Goal: Task Accomplishment & Management: Complete application form

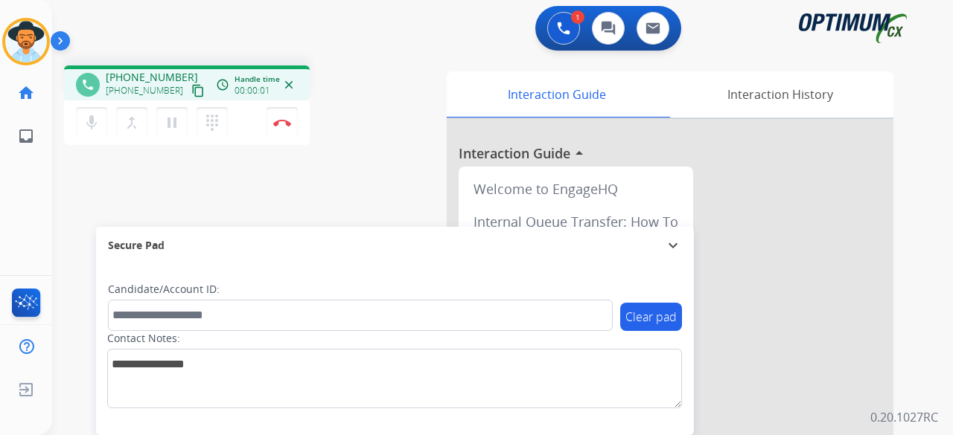
click at [191, 92] on mat-icon "content_copy" at bounding box center [197, 90] width 13 height 13
click at [299, 129] on div "mic Mute merge_type Bridge pause Hold dialpad Dialpad Disconnect" at bounding box center [187, 122] width 246 height 45
click at [287, 123] on img at bounding box center [282, 122] width 18 height 7
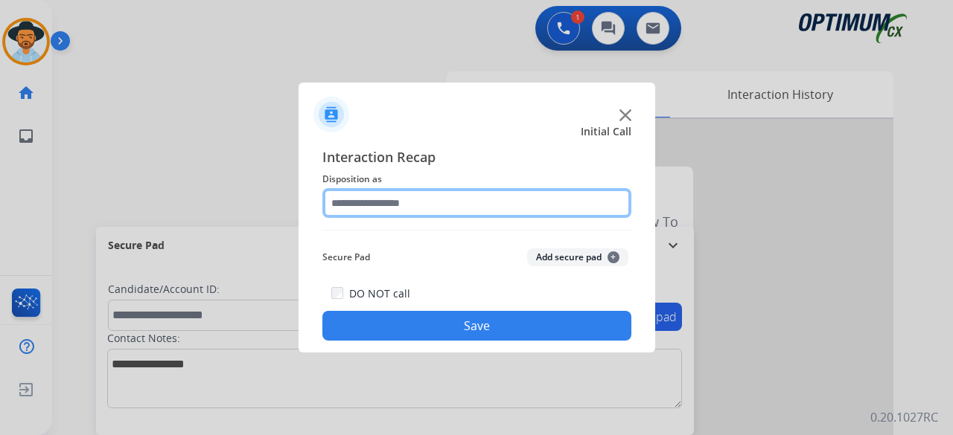
click at [398, 211] on input "text" at bounding box center [476, 203] width 309 height 30
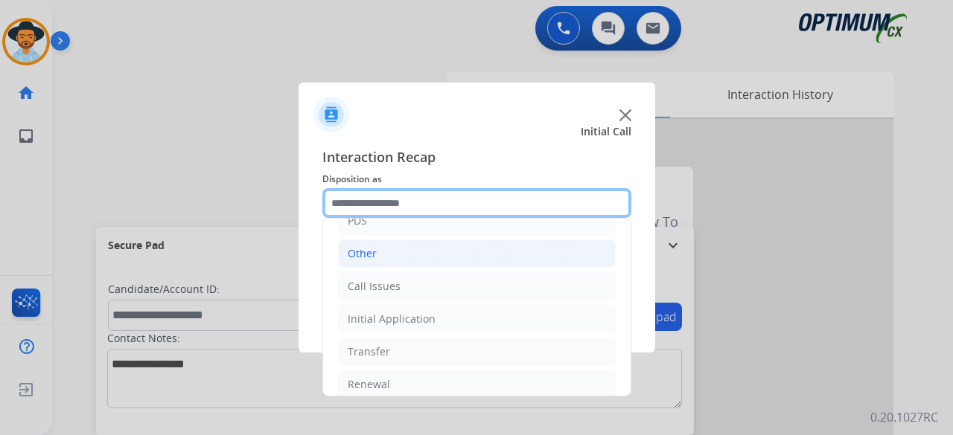
scroll to position [97, 0]
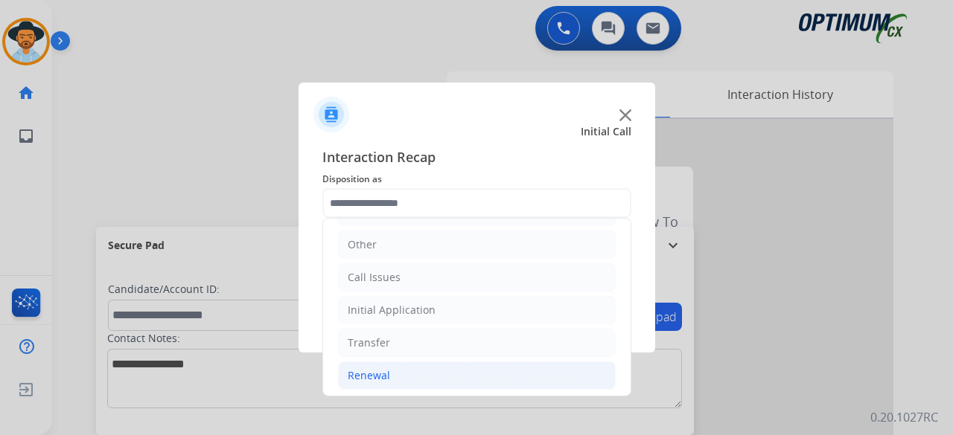
click at [430, 364] on li "Renewal" at bounding box center [477, 376] width 278 height 28
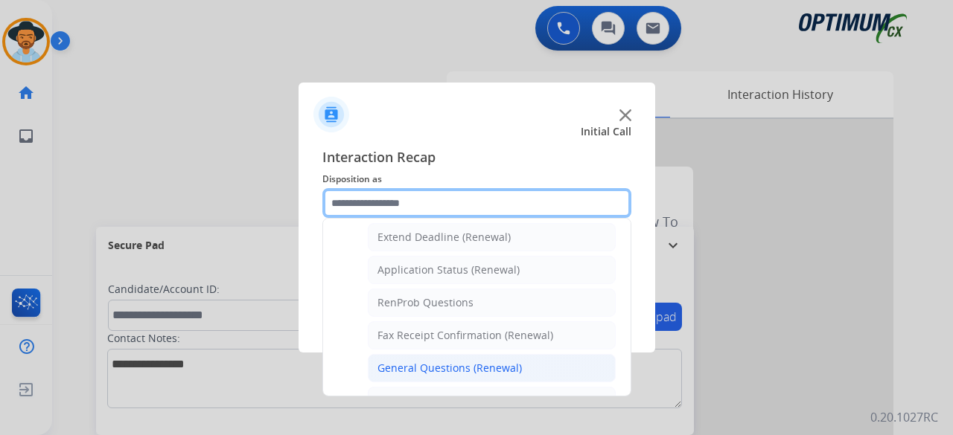
scroll to position [322, 0]
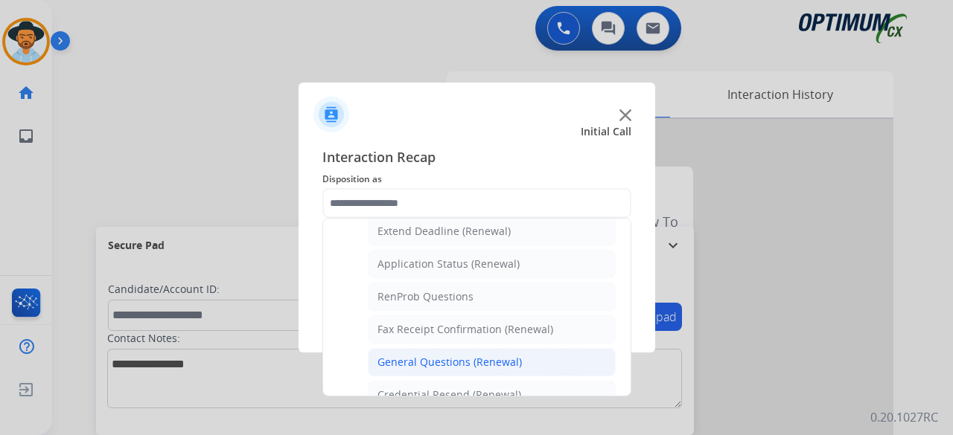
click at [454, 355] on div "General Questions (Renewal)" at bounding box center [449, 362] width 144 height 15
type input "**********"
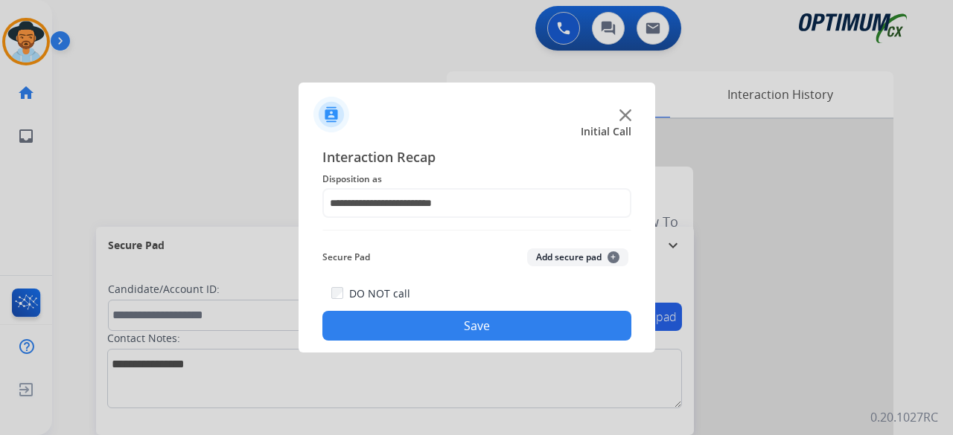
click at [555, 263] on button "Add secure pad +" at bounding box center [577, 258] width 101 height 18
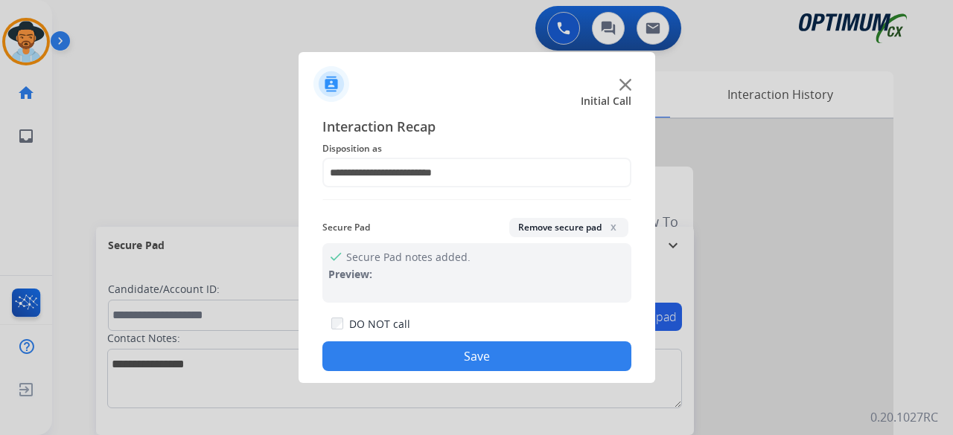
click at [511, 362] on button "Save" at bounding box center [476, 357] width 309 height 30
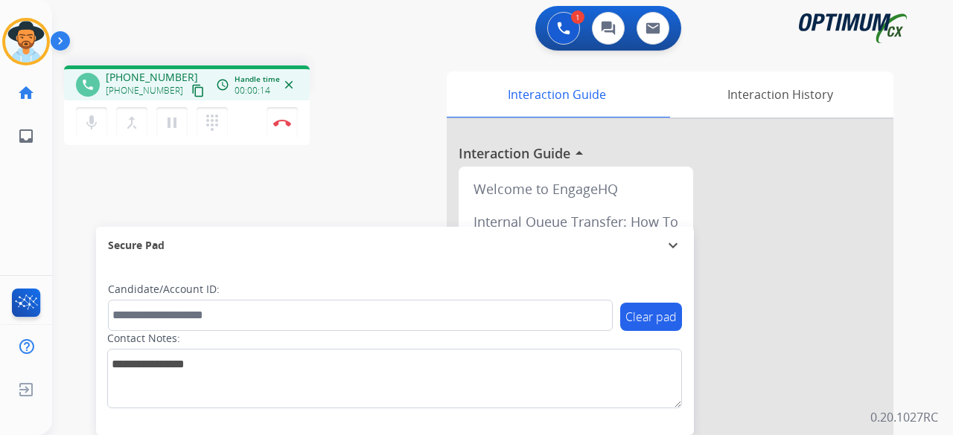
click at [191, 94] on mat-icon "content_copy" at bounding box center [197, 90] width 13 height 13
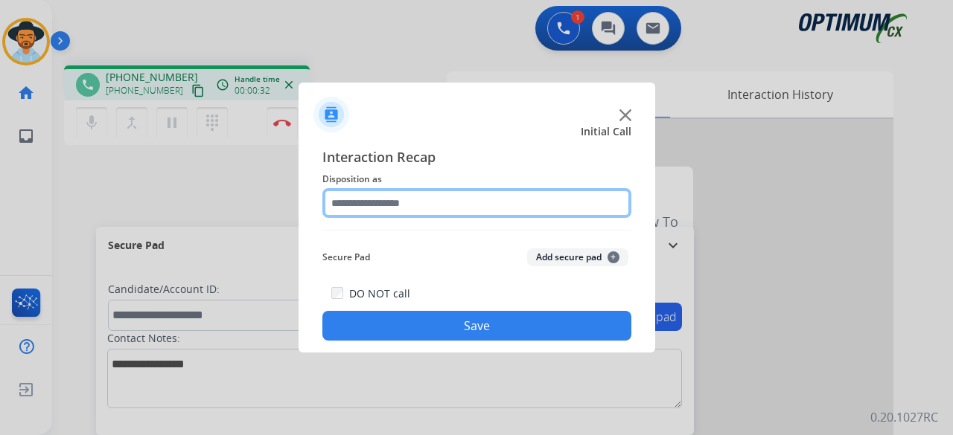
click at [378, 208] on input "text" at bounding box center [476, 203] width 309 height 30
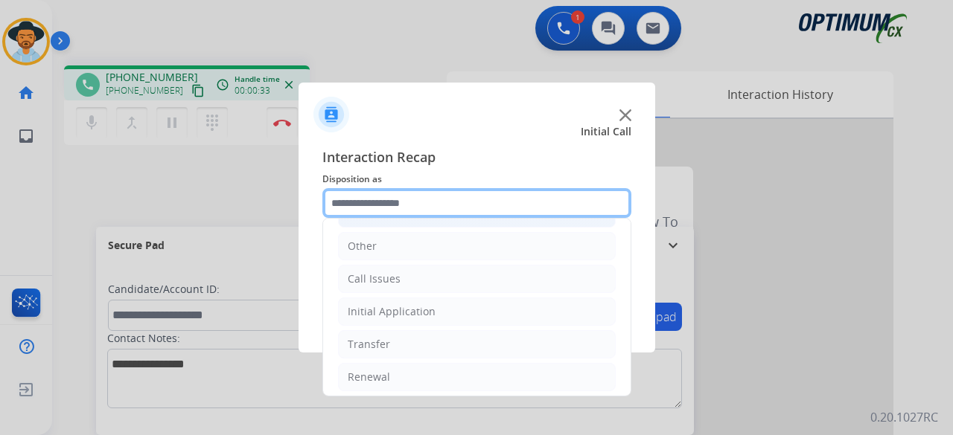
scroll to position [97, 0]
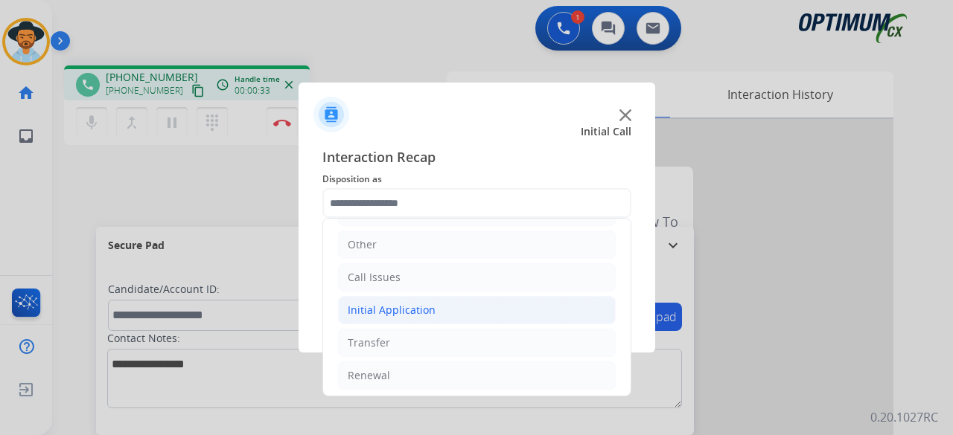
click at [406, 310] on div "Initial Application" at bounding box center [392, 310] width 88 height 15
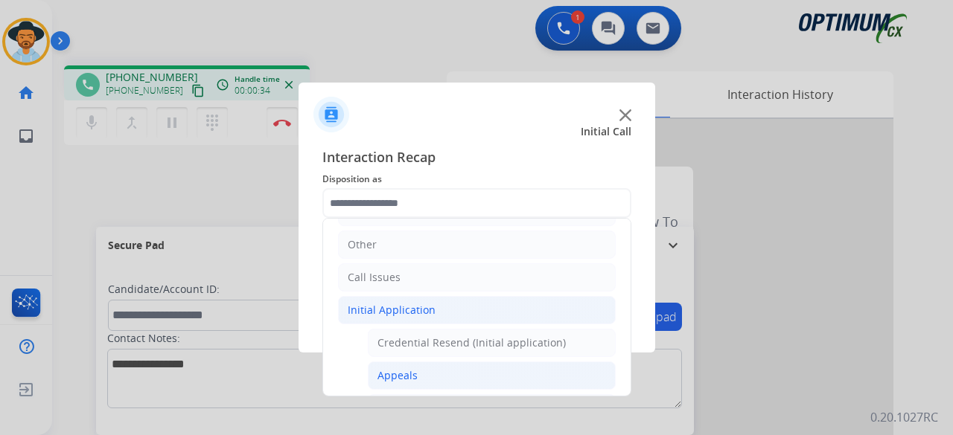
click at [427, 380] on li "Appeals" at bounding box center [492, 376] width 248 height 28
type input "*******"
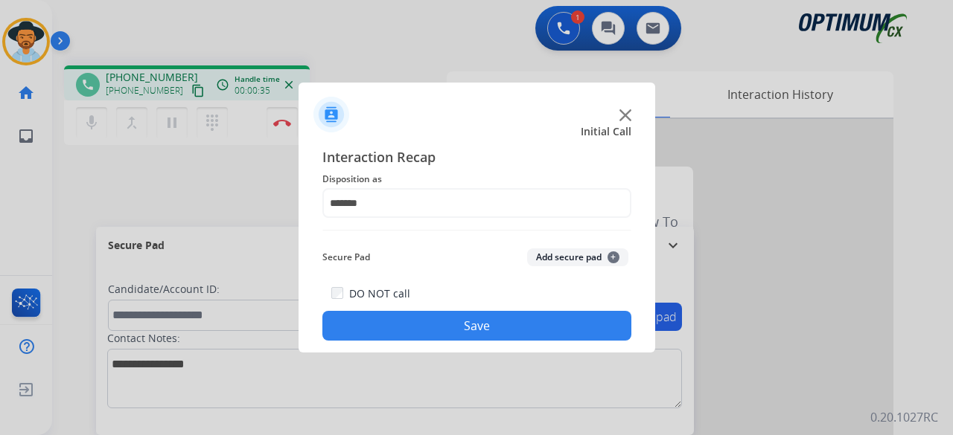
click at [578, 254] on button "Add secure pad +" at bounding box center [577, 258] width 101 height 18
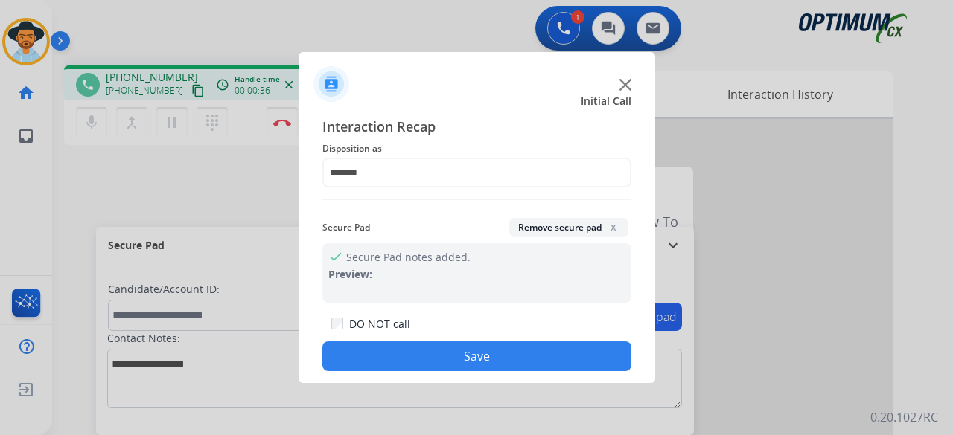
click at [484, 355] on button "Save" at bounding box center [476, 357] width 309 height 30
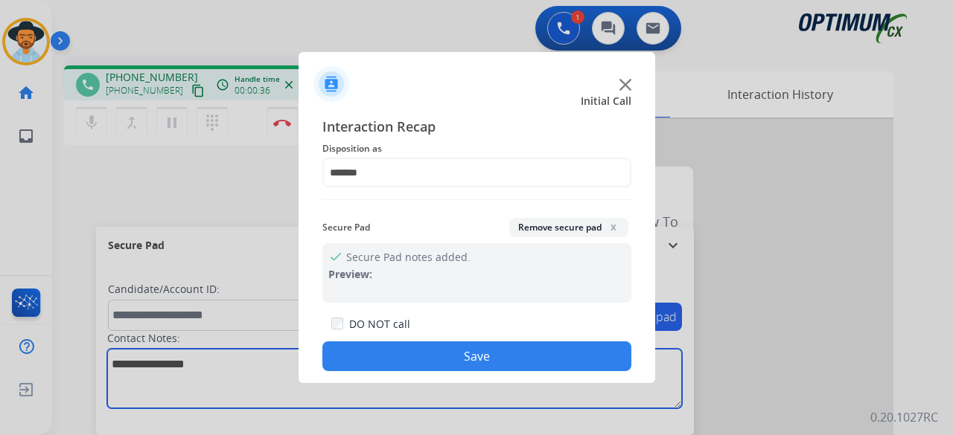
click at [482, 354] on textarea at bounding box center [394, 379] width 575 height 60
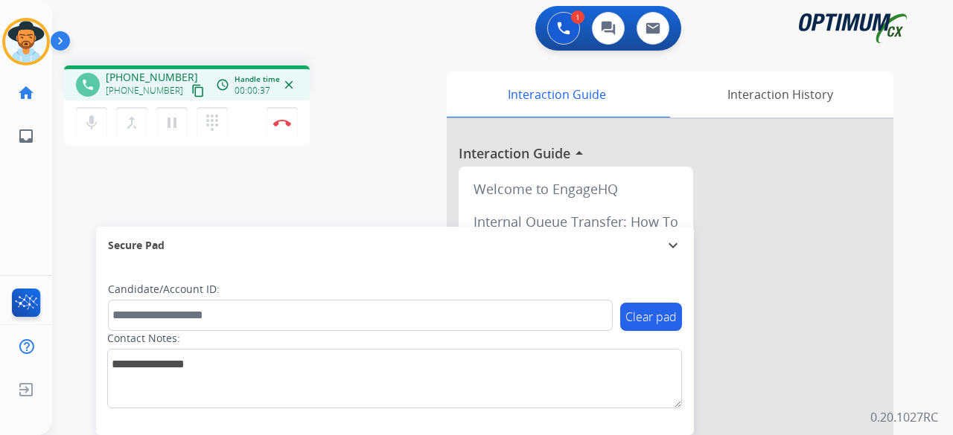
click at [191, 86] on mat-icon "content_copy" at bounding box center [197, 90] width 13 height 13
click at [92, 124] on mat-icon "mic" at bounding box center [92, 123] width 18 height 18
click at [173, 125] on mat-icon "pause" at bounding box center [172, 123] width 18 height 18
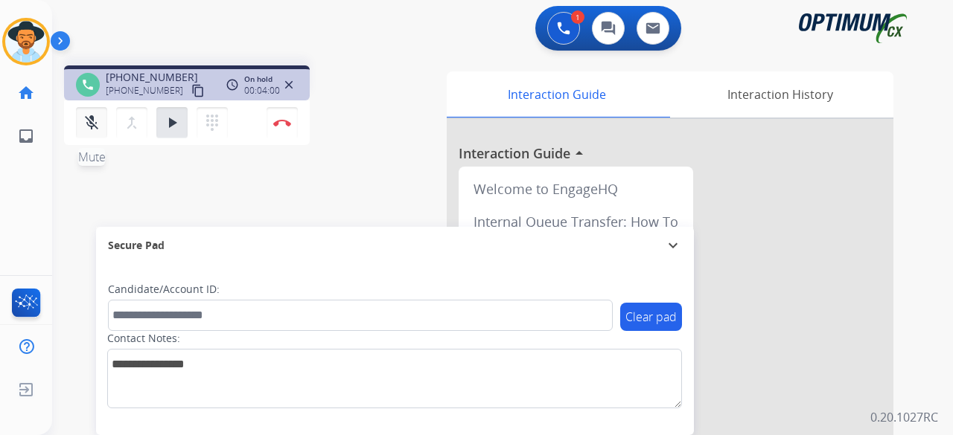
click at [83, 113] on button "mic_off Mute" at bounding box center [91, 122] width 31 height 31
click at [171, 114] on mat-icon "play_arrow" at bounding box center [172, 123] width 18 height 18
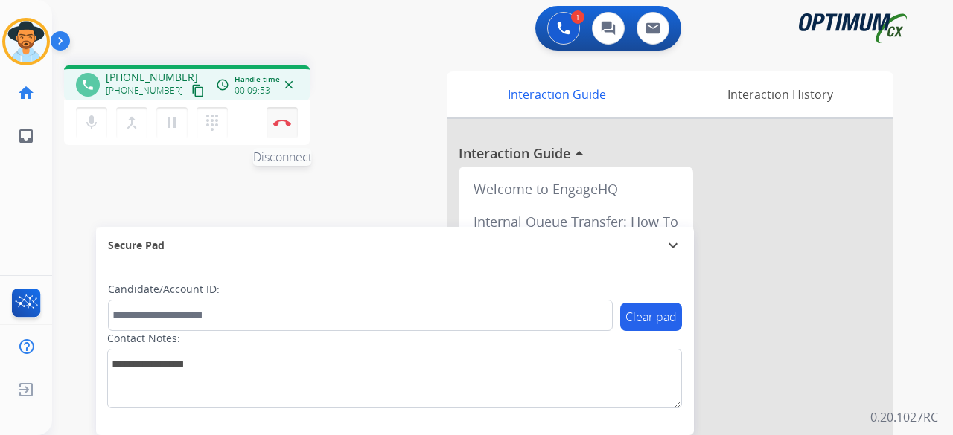
click at [277, 126] on img at bounding box center [282, 122] width 18 height 7
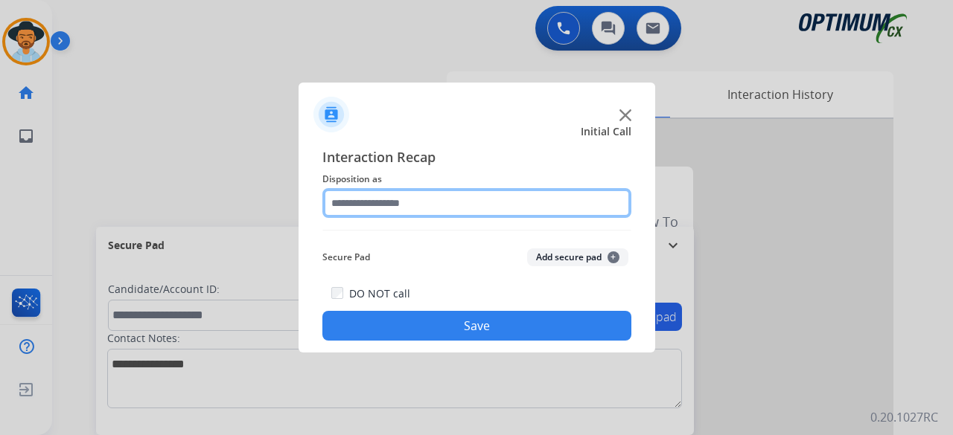
click at [391, 196] on input "text" at bounding box center [476, 203] width 309 height 30
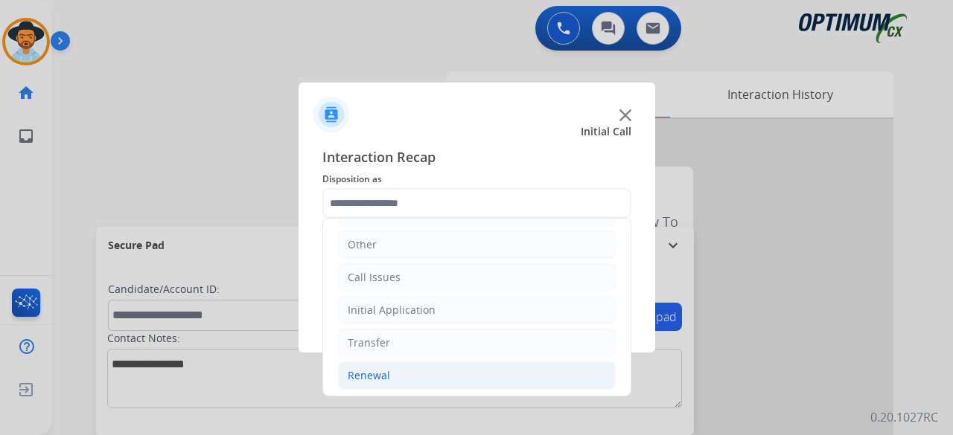
click at [425, 370] on li "Renewal" at bounding box center [477, 376] width 278 height 28
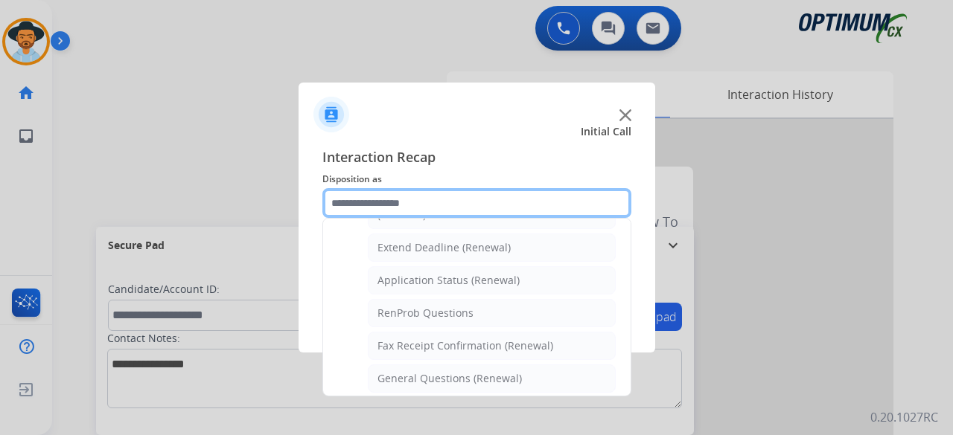
scroll to position [307, 0]
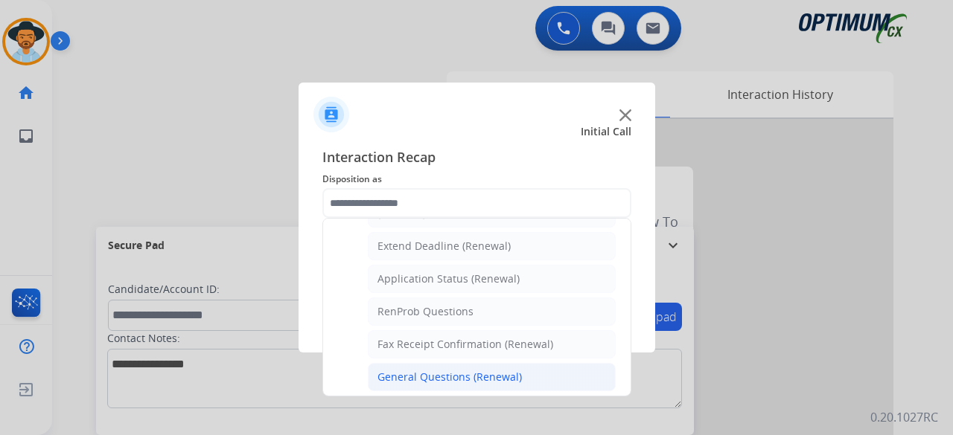
click at [440, 370] on div "General Questions (Renewal)" at bounding box center [449, 377] width 144 height 15
type input "**********"
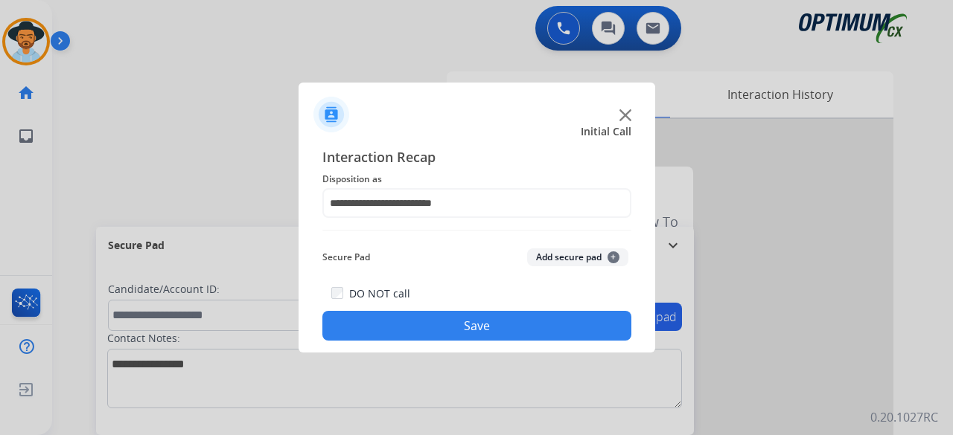
click at [568, 252] on button "Add secure pad +" at bounding box center [577, 258] width 101 height 18
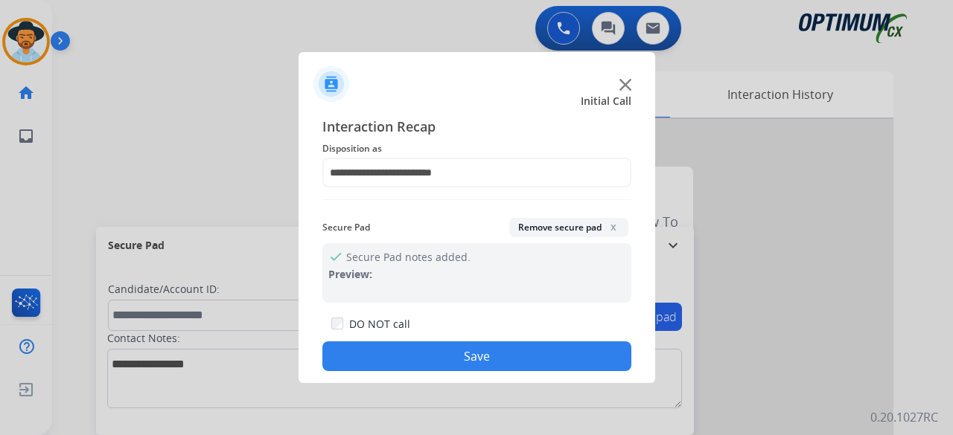
click at [491, 348] on button "Save" at bounding box center [476, 357] width 309 height 30
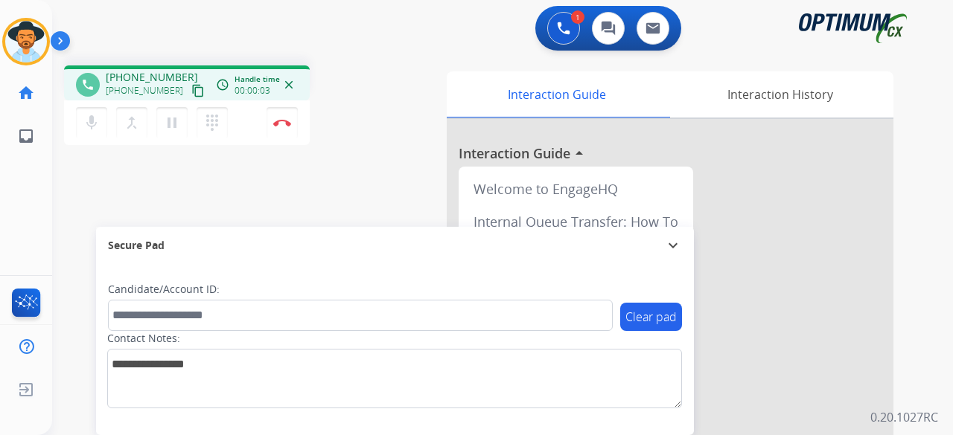
click at [191, 87] on mat-icon "content_copy" at bounding box center [197, 90] width 13 height 13
click at [288, 124] on img at bounding box center [282, 122] width 18 height 7
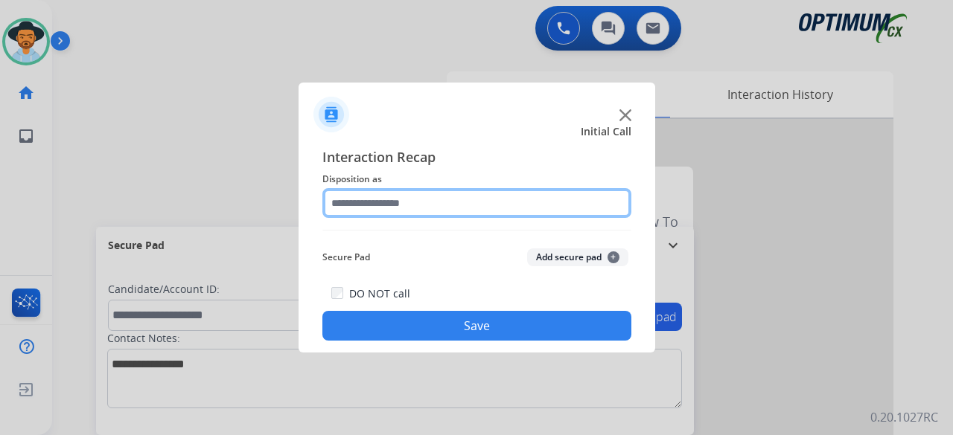
click at [445, 197] on input "text" at bounding box center [476, 203] width 309 height 30
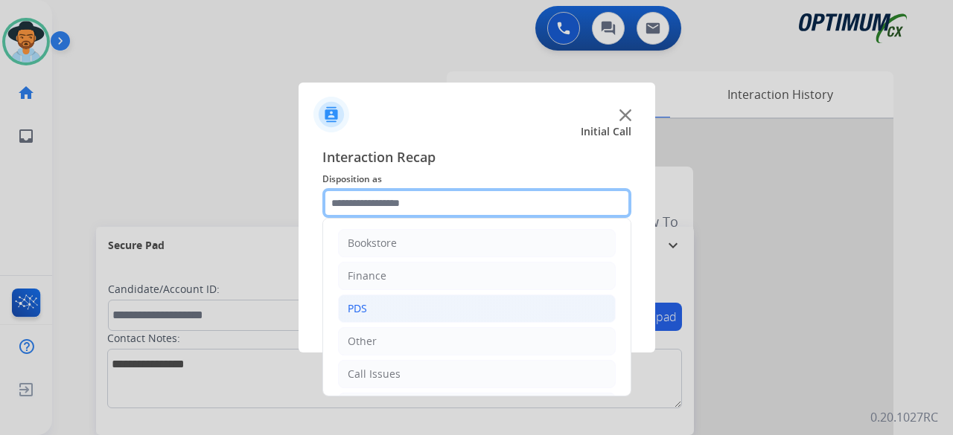
scroll to position [97, 0]
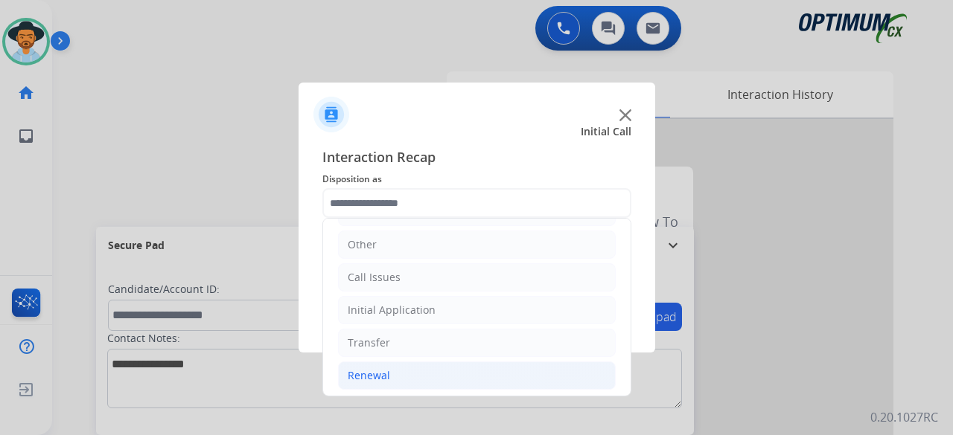
click at [387, 385] on li "Renewal" at bounding box center [477, 376] width 278 height 28
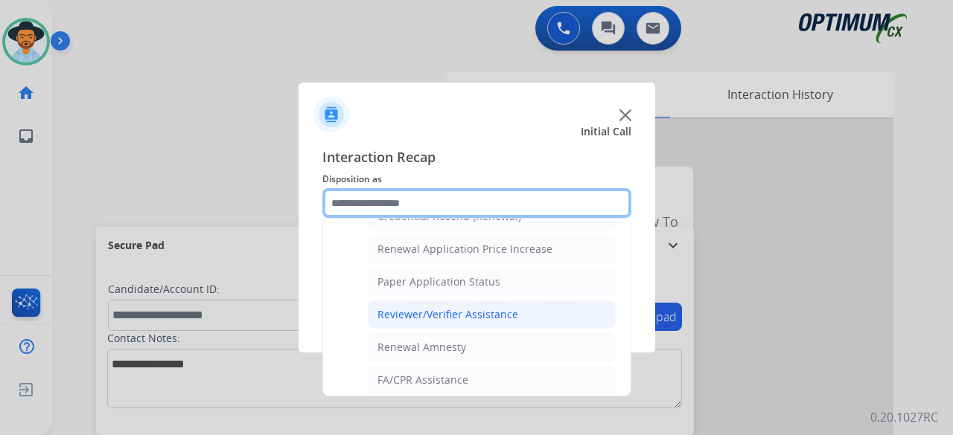
scroll to position [501, 0]
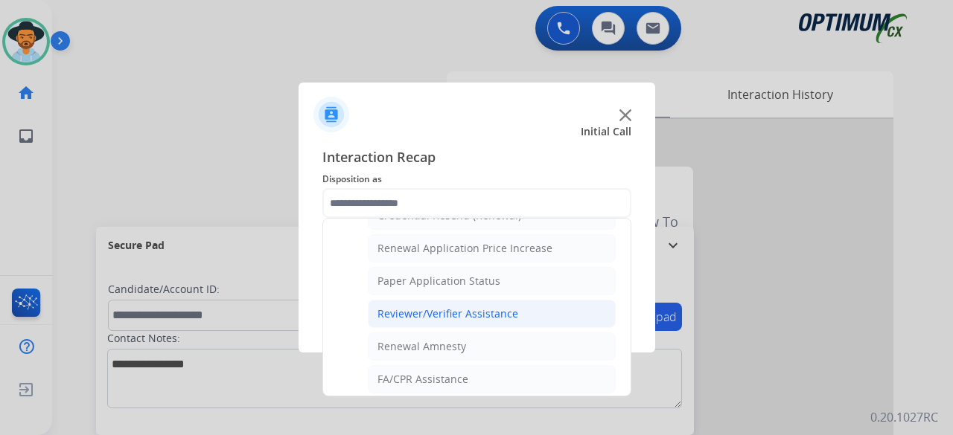
click at [488, 307] on div "Reviewer/Verifier Assistance" at bounding box center [447, 314] width 141 height 15
type input "**********"
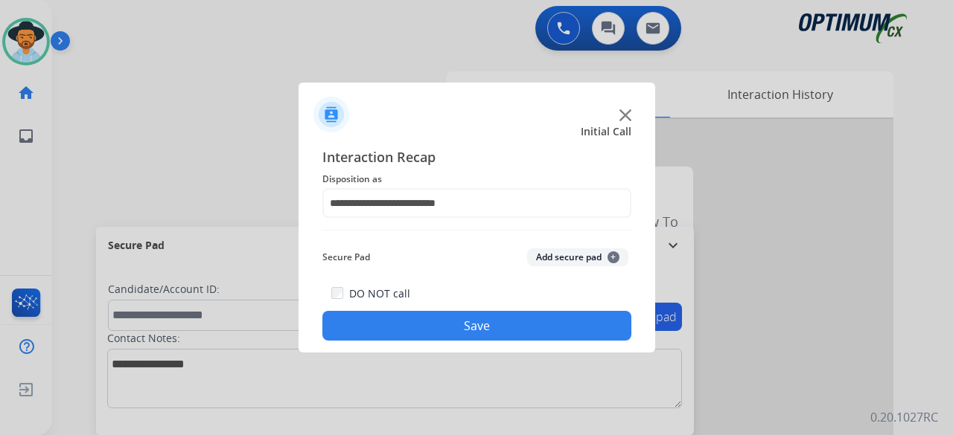
click at [549, 257] on button "Add secure pad +" at bounding box center [577, 258] width 101 height 18
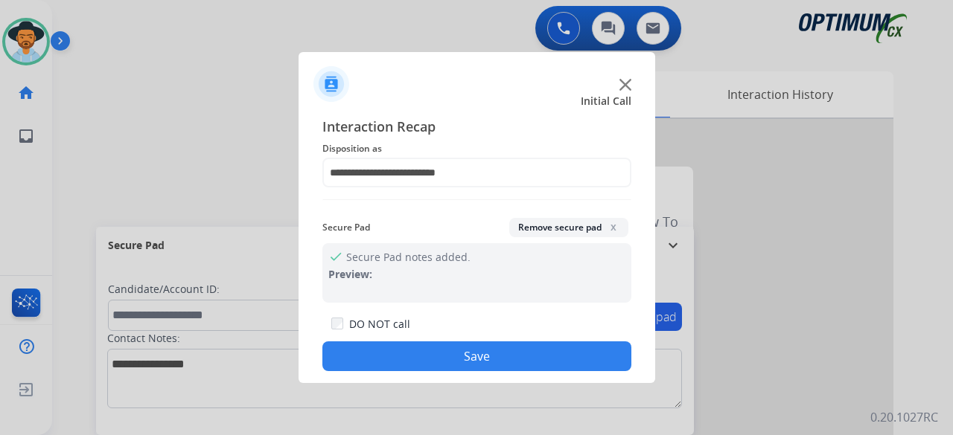
click at [493, 357] on button "Save" at bounding box center [476, 357] width 309 height 30
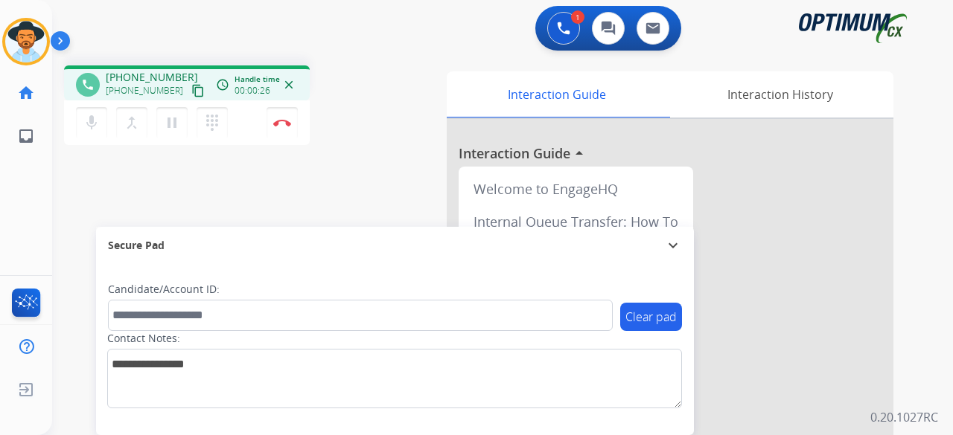
click at [191, 95] on mat-icon "content_copy" at bounding box center [197, 90] width 13 height 13
click at [286, 119] on img at bounding box center [282, 122] width 18 height 7
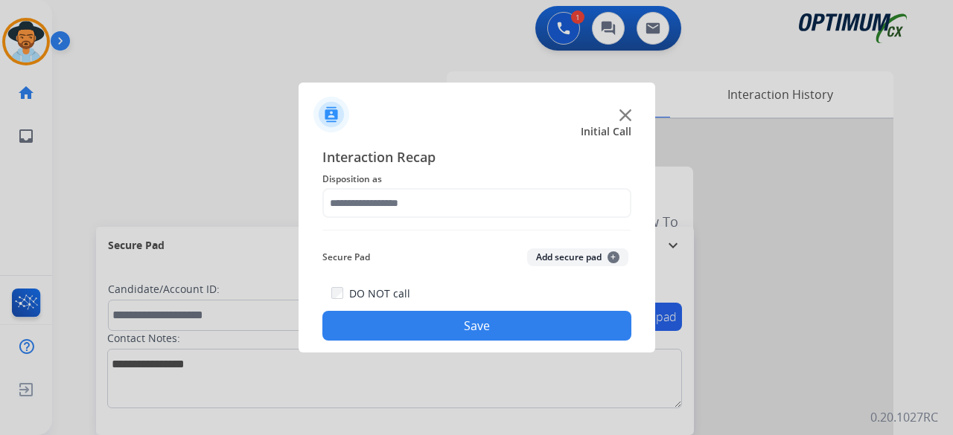
click at [624, 115] on img at bounding box center [625, 115] width 12 height 12
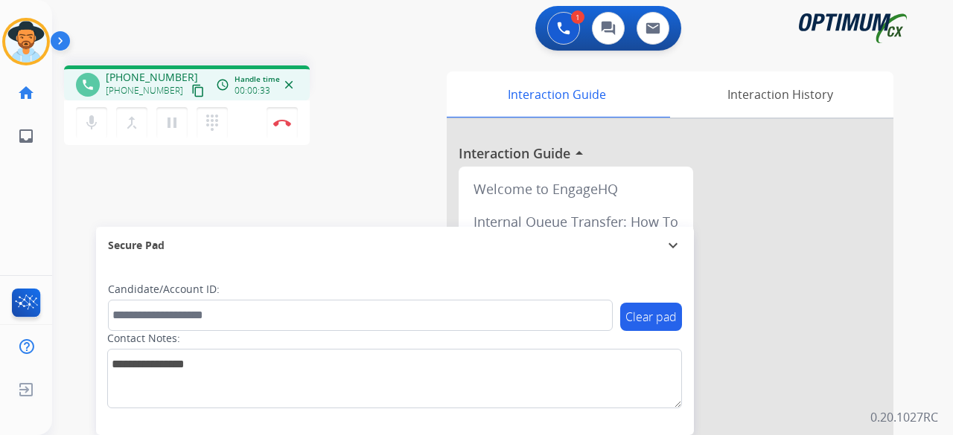
click at [191, 92] on mat-icon "content_copy" at bounding box center [197, 90] width 13 height 13
click at [83, 138] on div "mic Mute merge_type Bridge pause Hold dialpad Dialpad Disconnect" at bounding box center [187, 122] width 246 height 45
click at [103, 124] on button "mic Mute" at bounding box center [91, 122] width 31 height 31
click at [100, 128] on button "mic_off Mute" at bounding box center [91, 122] width 31 height 31
click at [92, 124] on mat-icon "mic" at bounding box center [92, 123] width 18 height 18
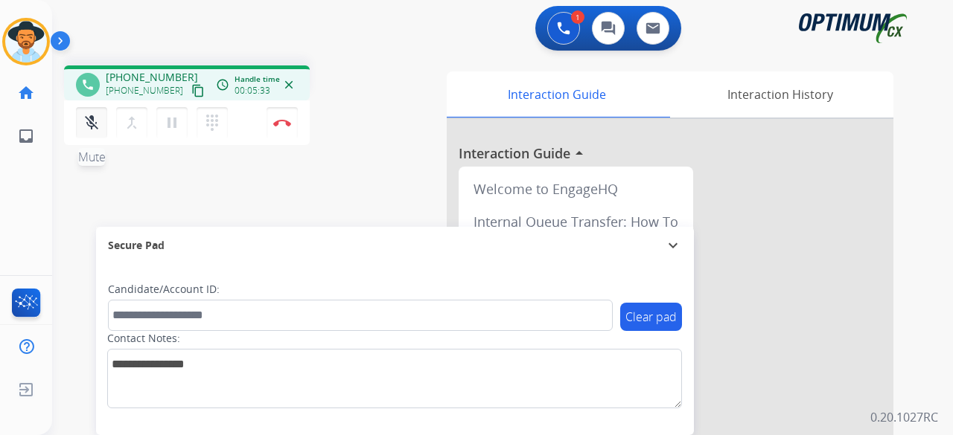
click at [92, 125] on mat-icon "mic_off" at bounding box center [92, 123] width 18 height 18
click at [83, 120] on mat-icon "mic" at bounding box center [92, 123] width 18 height 18
click at [83, 120] on mat-icon "mic_off" at bounding box center [92, 123] width 18 height 18
click at [83, 120] on mat-icon "mic" at bounding box center [92, 123] width 18 height 18
click at [83, 120] on mat-icon "mic_off" at bounding box center [92, 123] width 18 height 18
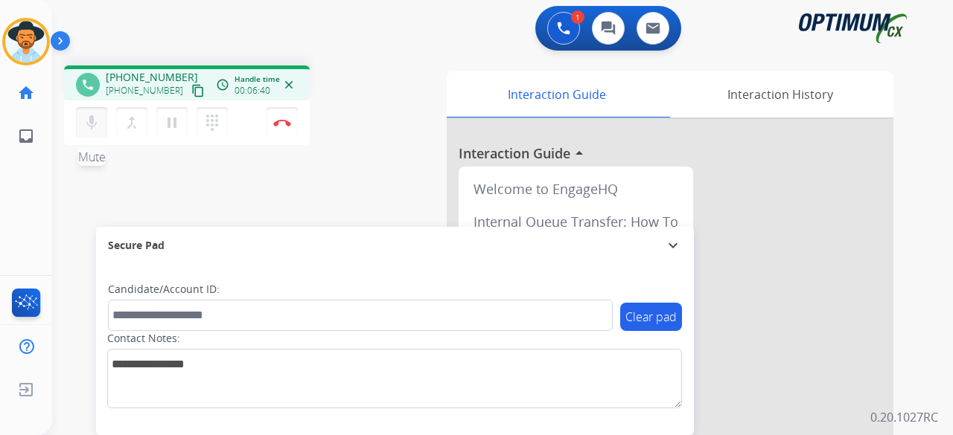
click at [83, 118] on mat-icon "mic" at bounding box center [92, 123] width 18 height 18
click at [83, 118] on mat-icon "mic_off" at bounding box center [92, 123] width 18 height 18
click at [95, 118] on mat-icon "mic" at bounding box center [92, 123] width 18 height 18
click at [100, 125] on button "mic_off Mute" at bounding box center [91, 122] width 31 height 31
click at [278, 117] on button "Disconnect" at bounding box center [281, 122] width 31 height 31
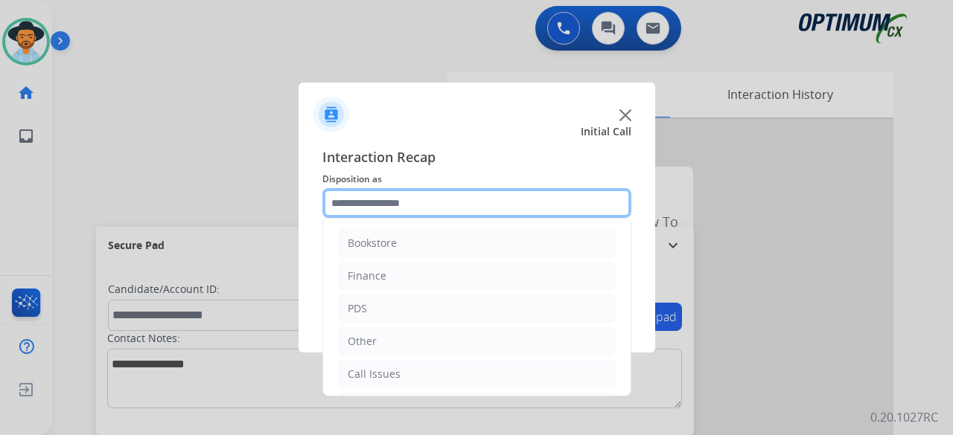
click at [441, 188] on input "text" at bounding box center [476, 203] width 309 height 30
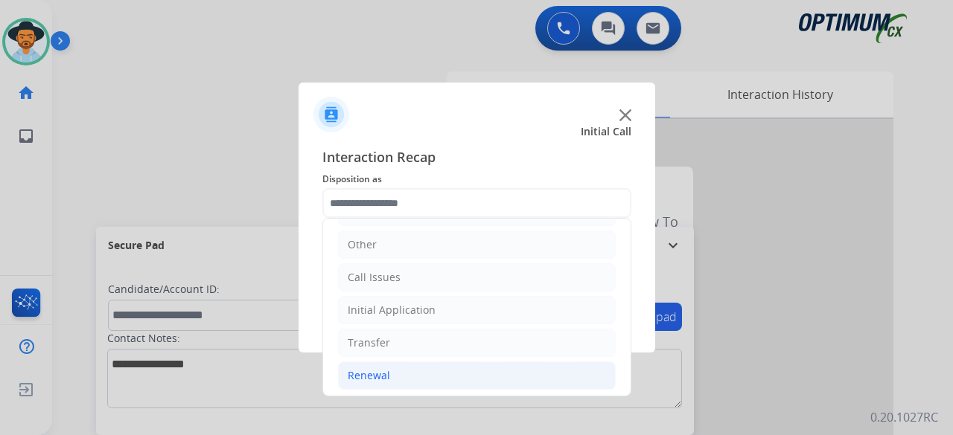
click at [430, 371] on li "Renewal" at bounding box center [477, 376] width 278 height 28
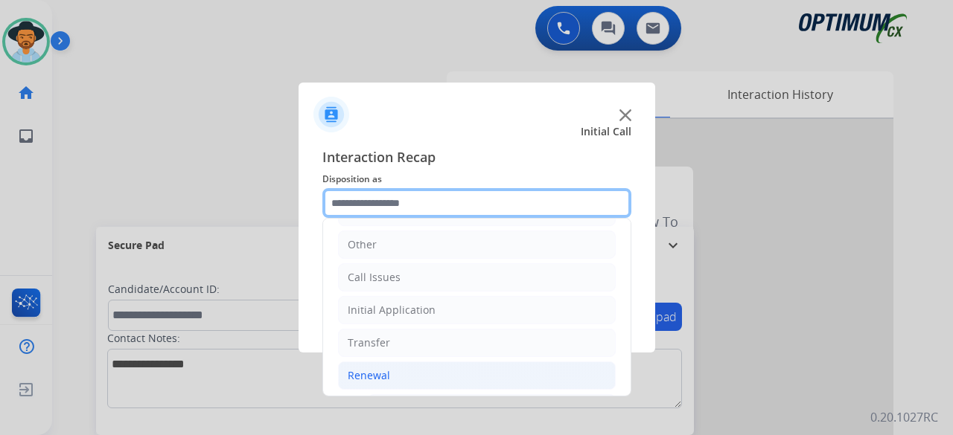
scroll to position [221, 0]
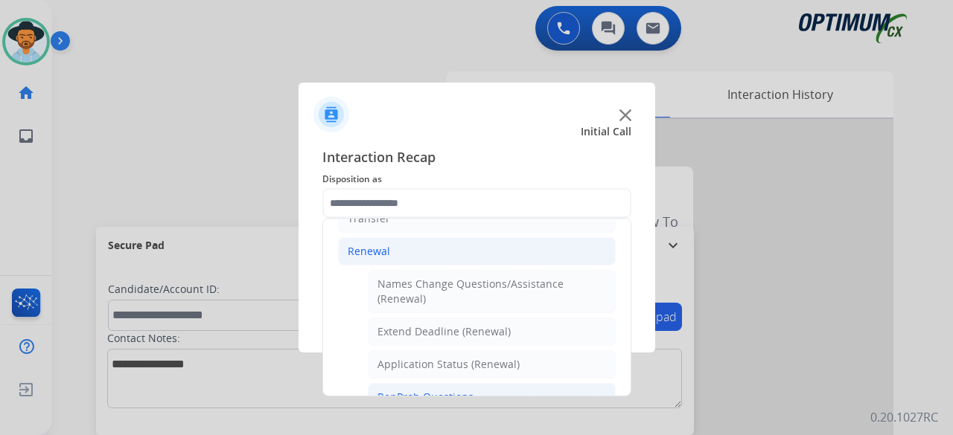
click at [458, 390] on div "RenProb Questions" at bounding box center [425, 397] width 96 height 15
type input "**********"
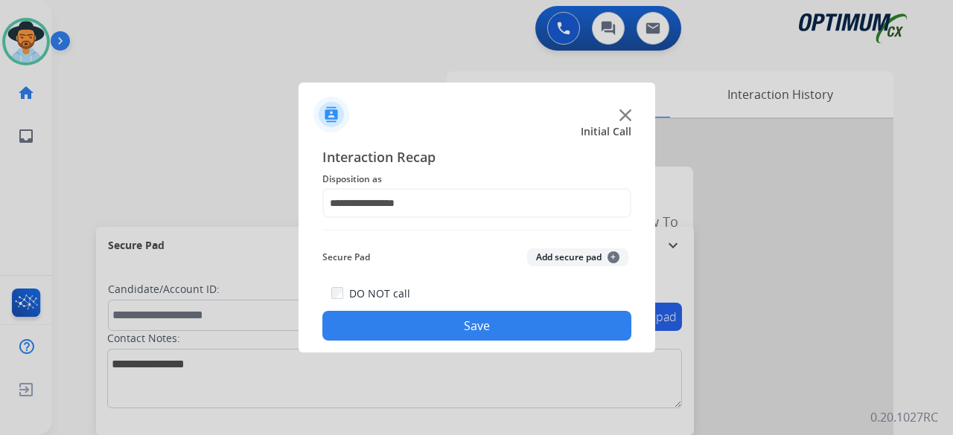
click at [560, 251] on button "Add secure pad +" at bounding box center [577, 258] width 101 height 18
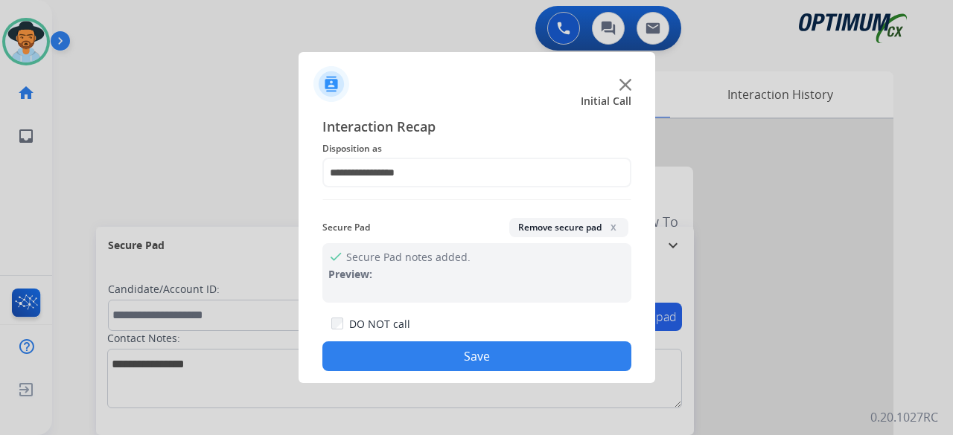
click at [478, 356] on button "Save" at bounding box center [476, 357] width 309 height 30
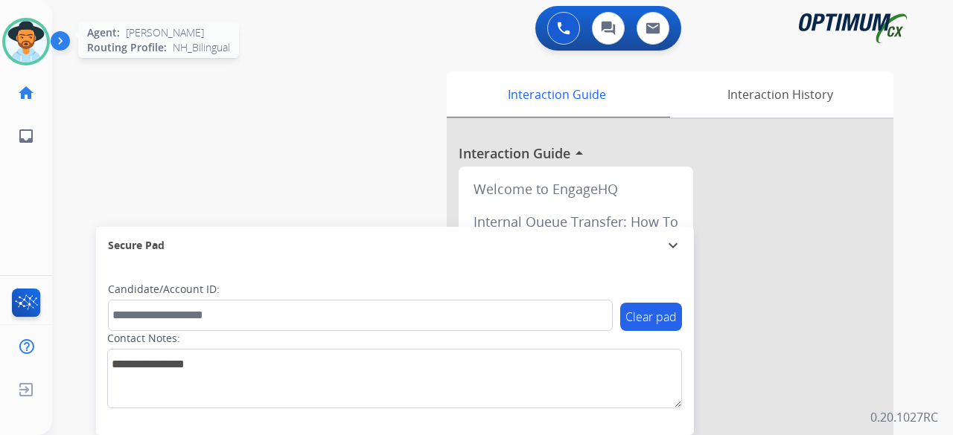
click at [22, 39] on img at bounding box center [26, 42] width 42 height 42
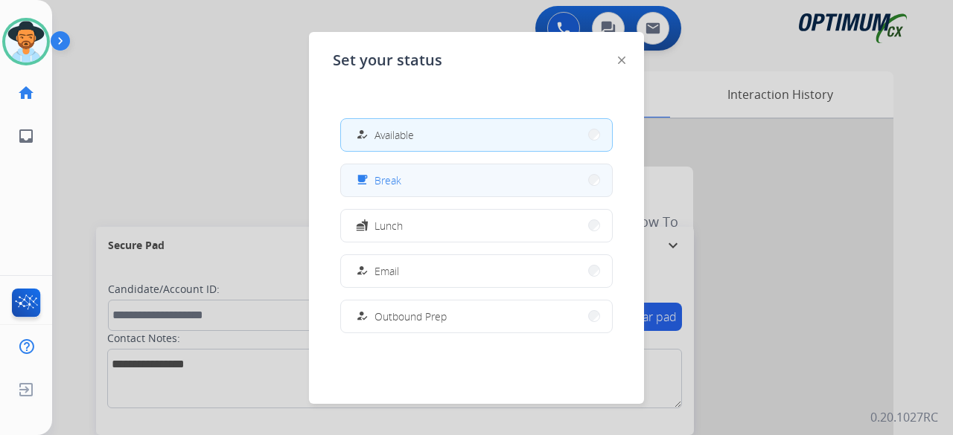
click at [442, 182] on button "free_breakfast Break" at bounding box center [476, 180] width 271 height 32
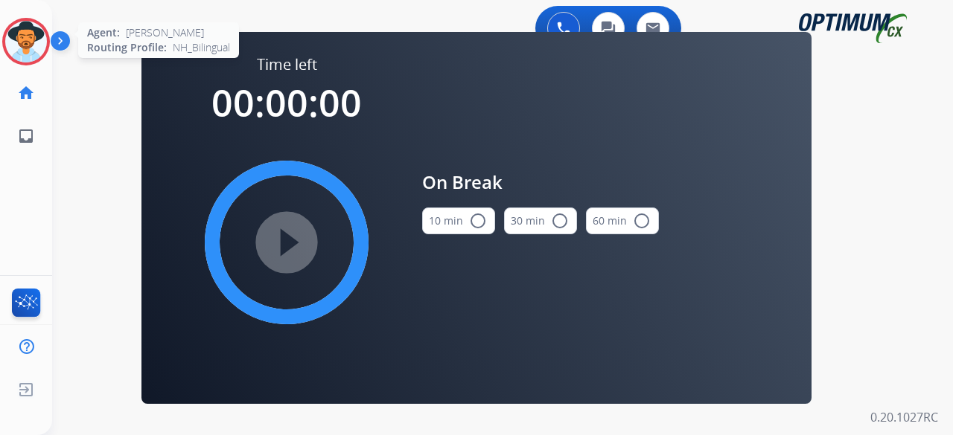
click at [24, 42] on img at bounding box center [26, 42] width 42 height 42
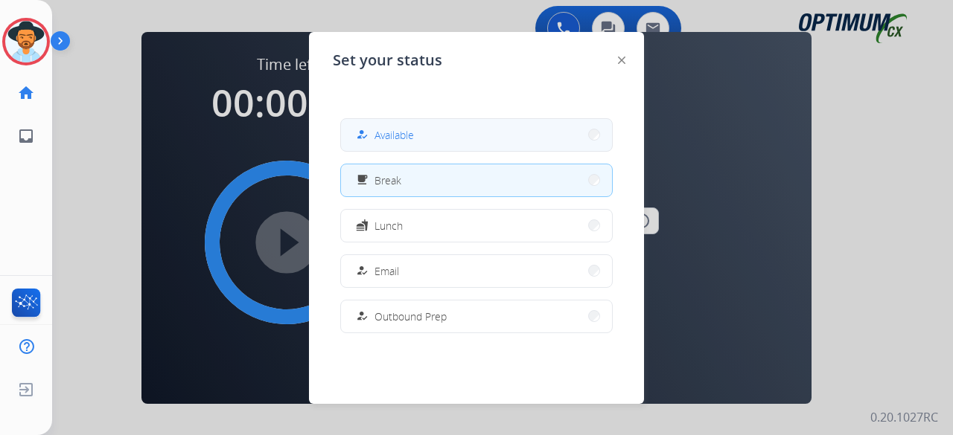
click at [480, 135] on button "how_to_reg Available" at bounding box center [476, 135] width 271 height 32
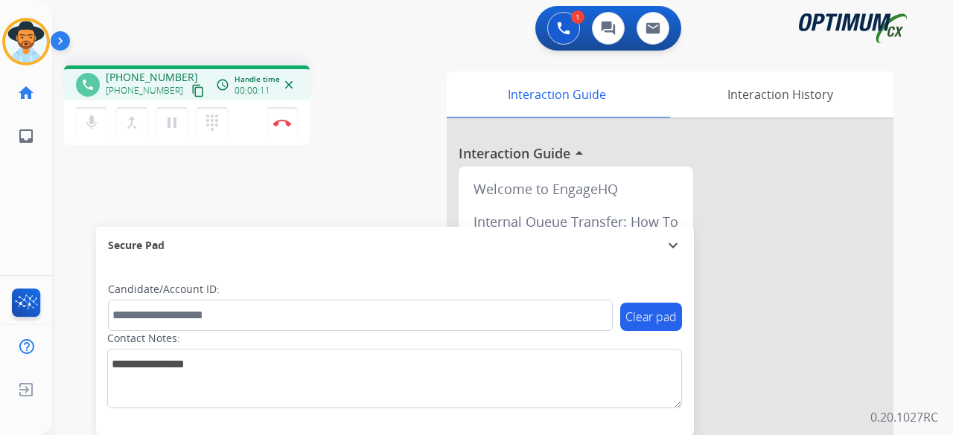
click at [191, 89] on mat-icon "content_copy" at bounding box center [197, 90] width 13 height 13
click at [283, 120] on img at bounding box center [282, 122] width 18 height 7
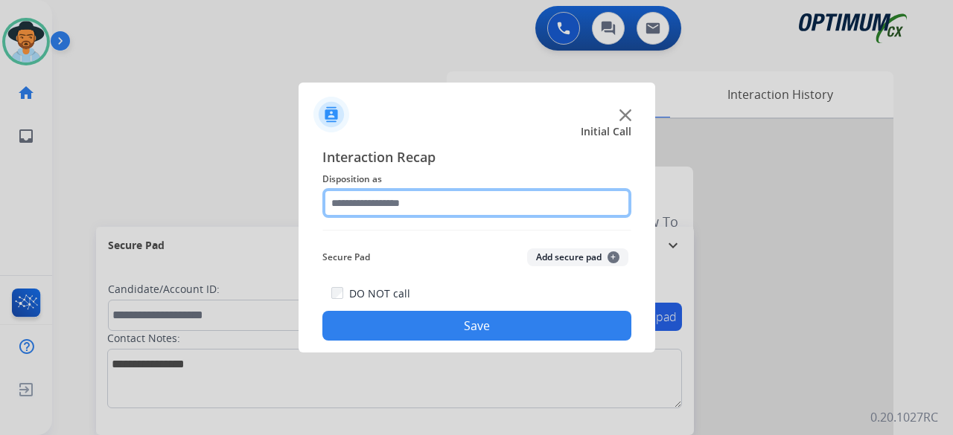
click at [391, 205] on input "text" at bounding box center [476, 203] width 309 height 30
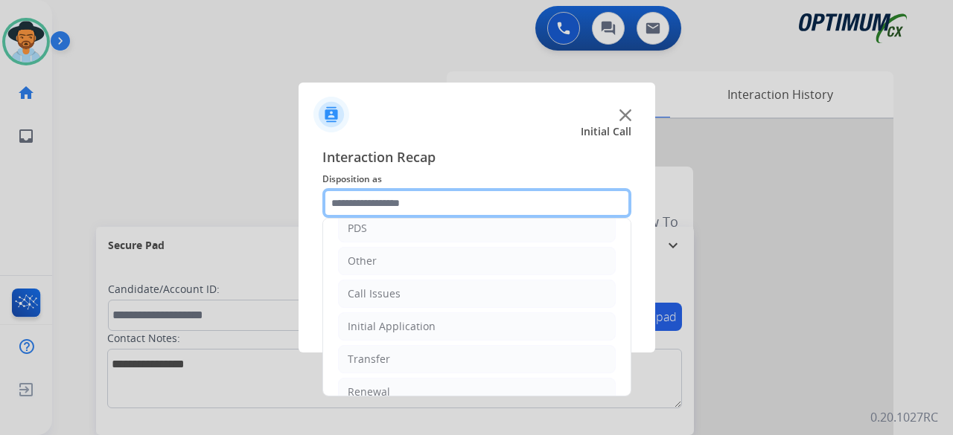
scroll to position [97, 0]
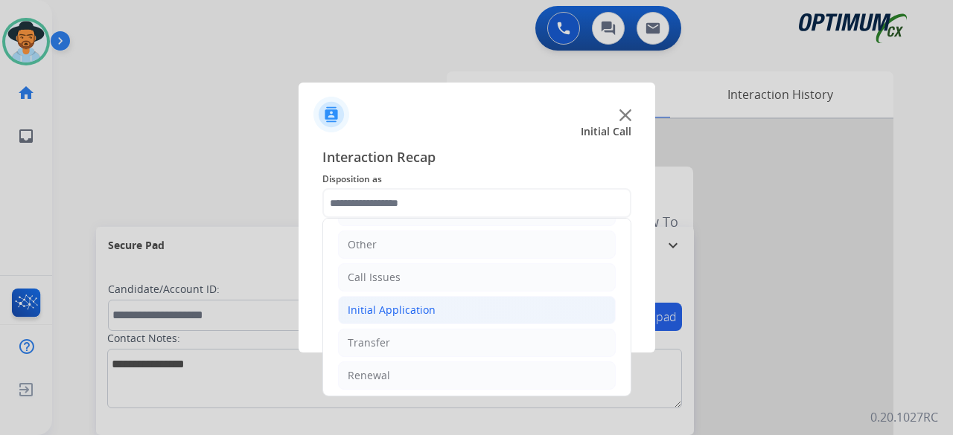
click at [394, 310] on div "Initial Application" at bounding box center [392, 310] width 88 height 15
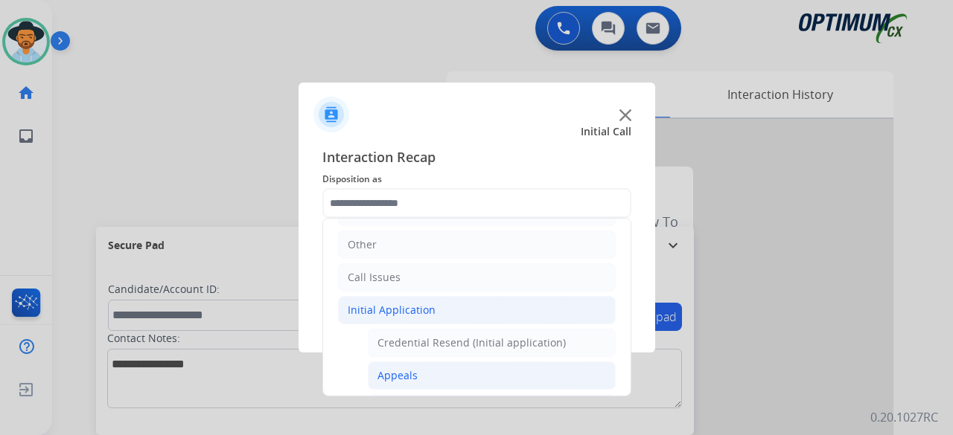
click at [422, 364] on li "Appeals" at bounding box center [492, 376] width 248 height 28
type input "*******"
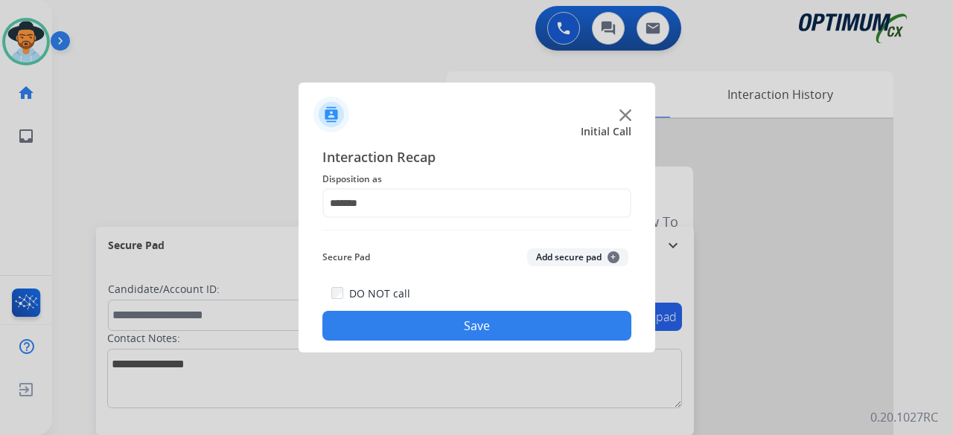
click at [569, 255] on button "Add secure pad +" at bounding box center [577, 258] width 101 height 18
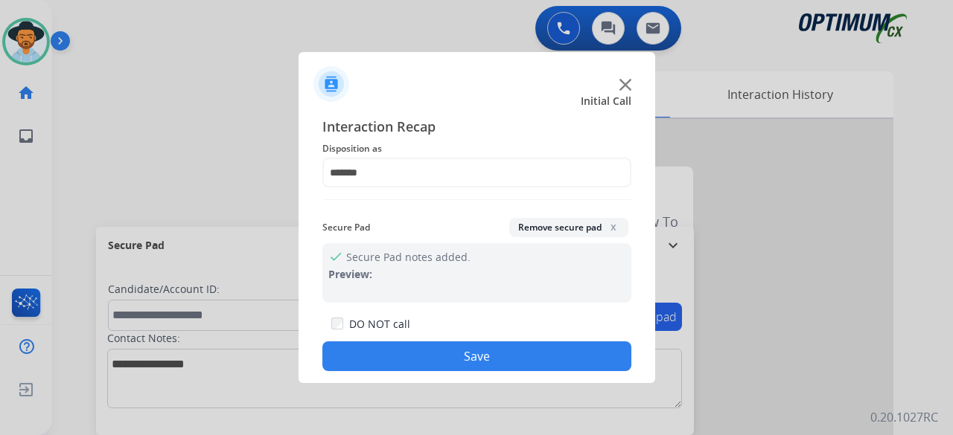
click at [466, 355] on button "Save" at bounding box center [476, 357] width 309 height 30
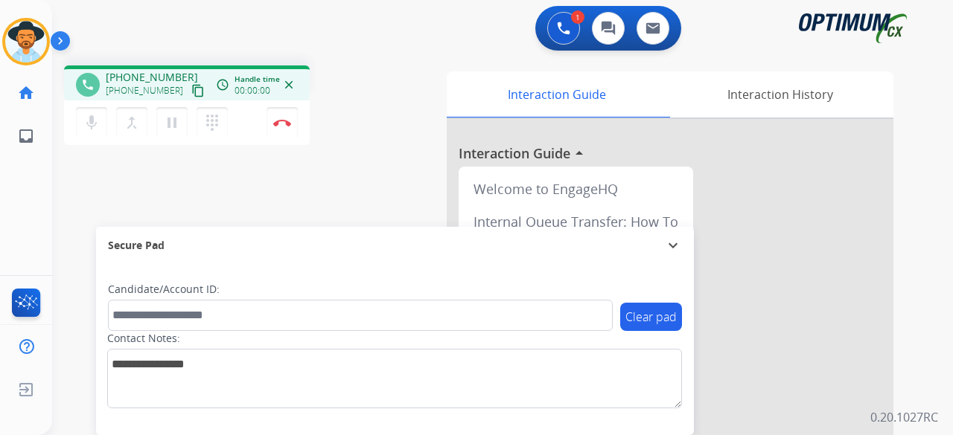
click at [191, 92] on mat-icon "content_copy" at bounding box center [197, 90] width 13 height 13
click at [191, 87] on mat-icon "content_copy" at bounding box center [197, 90] width 13 height 13
click at [276, 114] on button "Disconnect" at bounding box center [281, 122] width 31 height 31
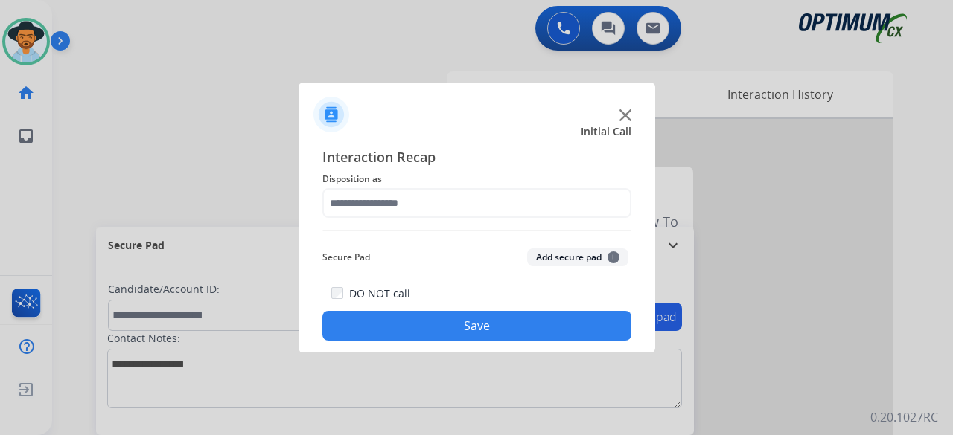
click at [627, 115] on img at bounding box center [625, 115] width 12 height 12
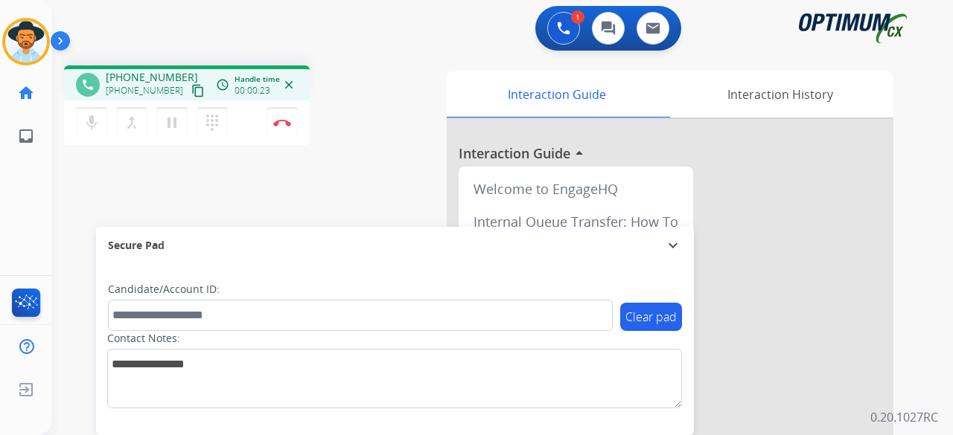
click at [191, 87] on mat-icon "content_copy" at bounding box center [197, 90] width 13 height 13
click at [284, 122] on img at bounding box center [282, 122] width 18 height 7
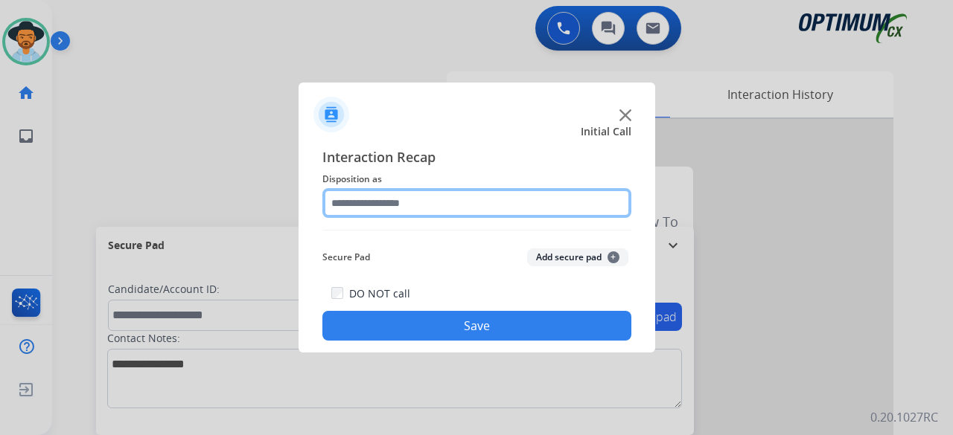
click at [414, 204] on input "text" at bounding box center [476, 203] width 309 height 30
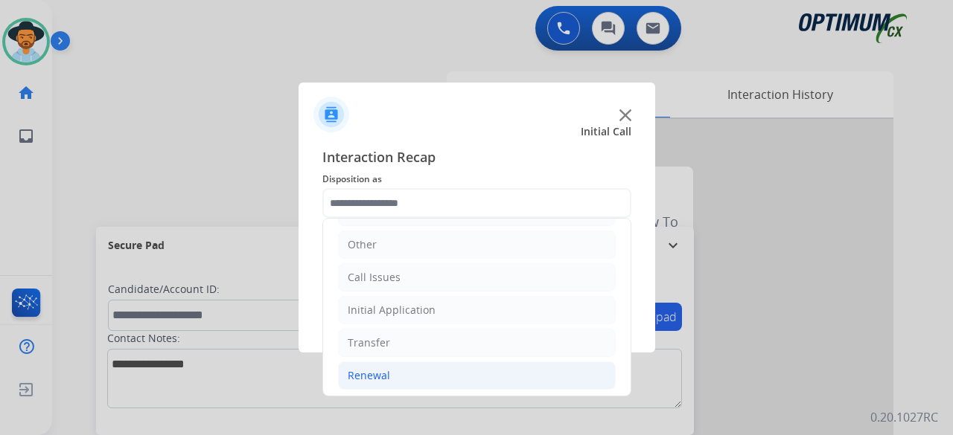
click at [389, 363] on li "Renewal" at bounding box center [477, 376] width 278 height 28
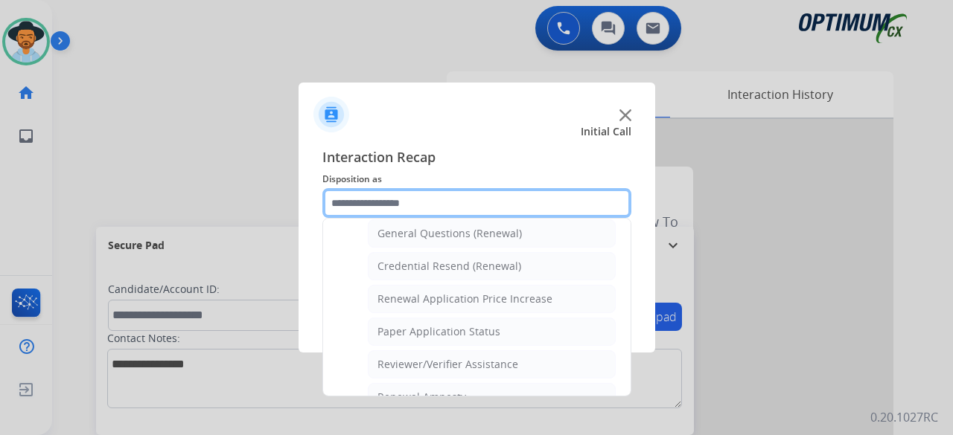
scroll to position [466, 0]
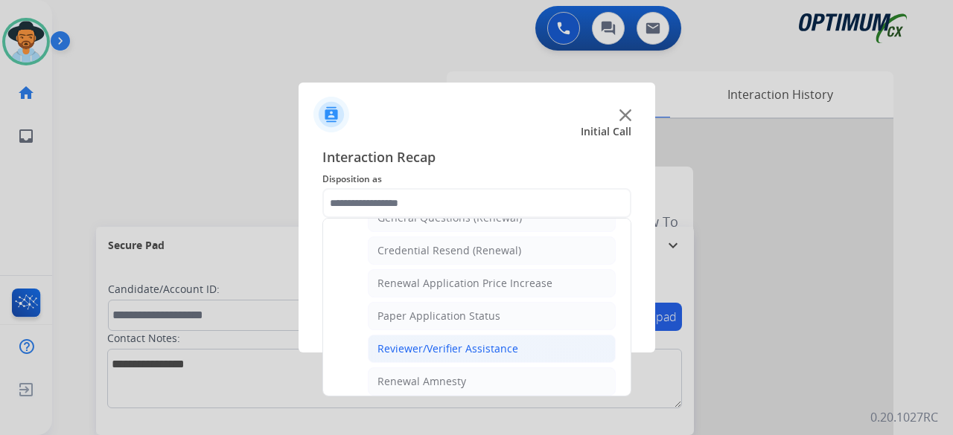
click at [490, 342] on div "Reviewer/Verifier Assistance" at bounding box center [447, 349] width 141 height 15
type input "**********"
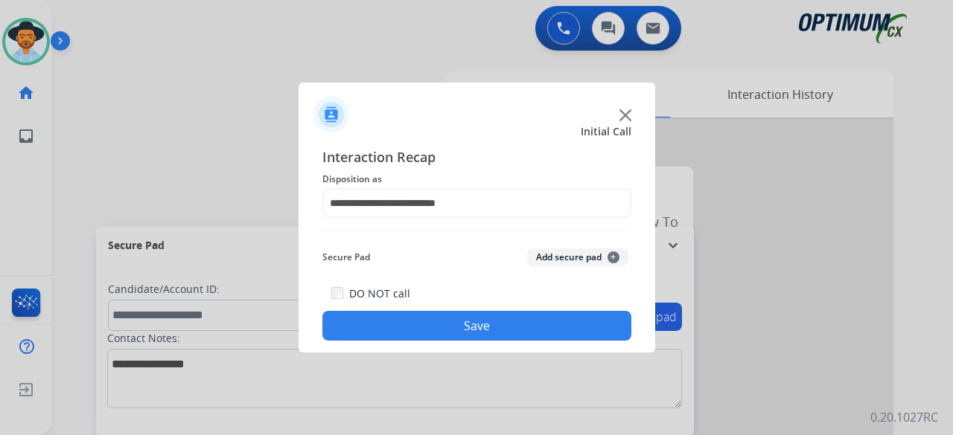
click at [580, 256] on button "Add secure pad +" at bounding box center [577, 258] width 101 height 18
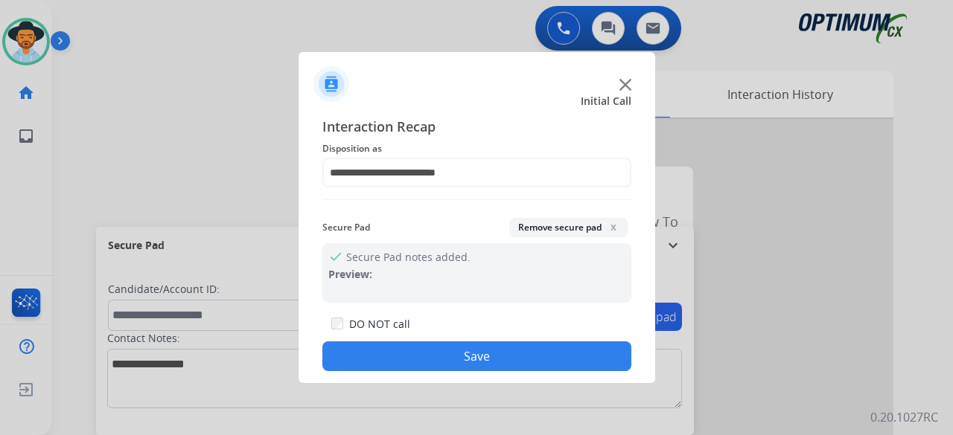
click at [461, 365] on button "Save" at bounding box center [476, 357] width 309 height 30
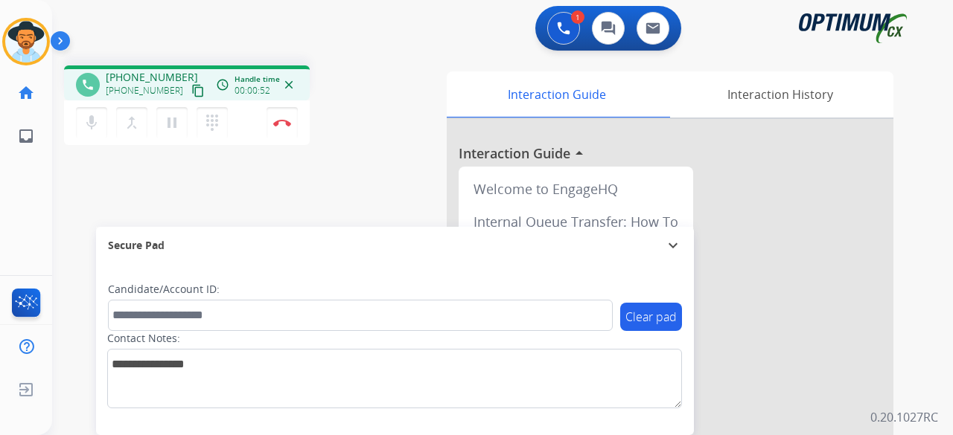
click at [191, 93] on mat-icon "content_copy" at bounding box center [197, 90] width 13 height 13
click at [280, 130] on button "Disconnect" at bounding box center [281, 122] width 31 height 31
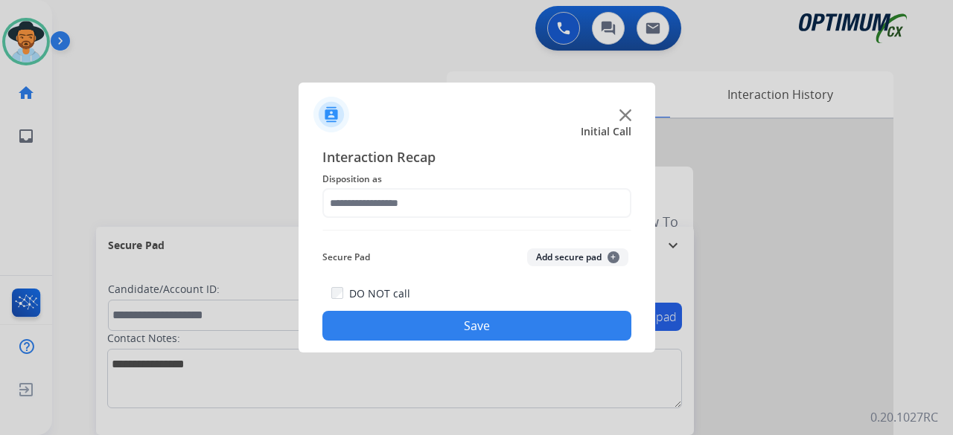
click at [280, 130] on div at bounding box center [476, 217] width 953 height 435
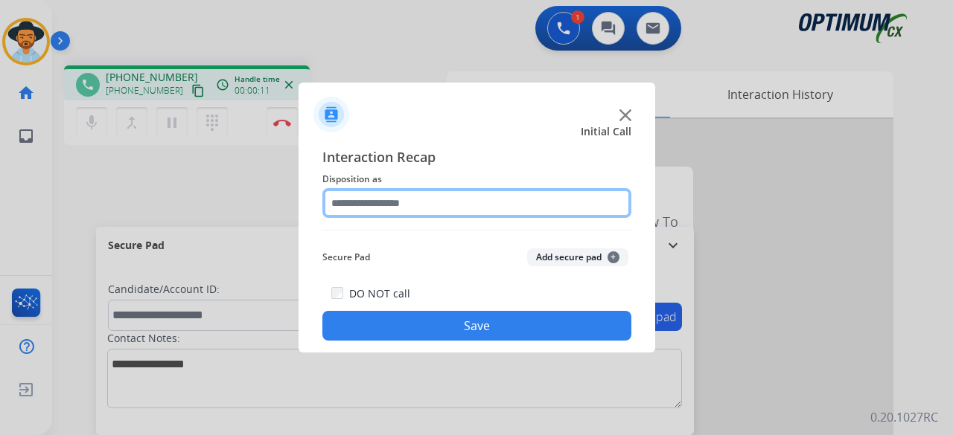
click at [435, 210] on input "text" at bounding box center [476, 203] width 309 height 30
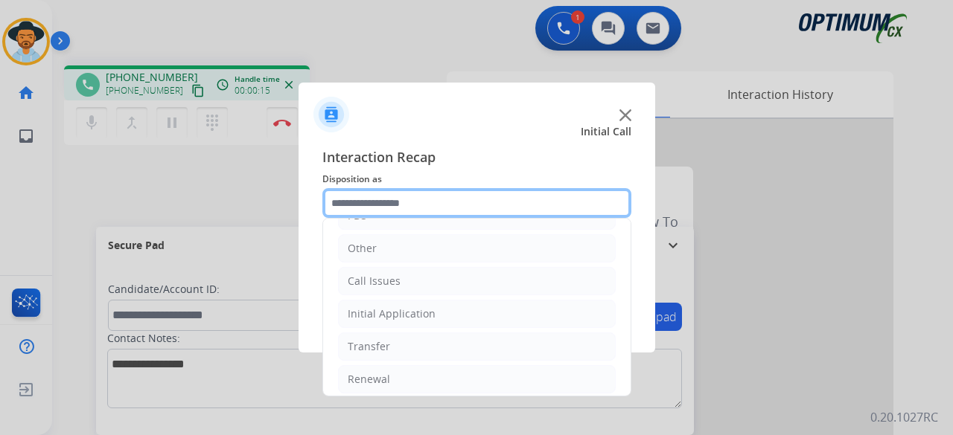
scroll to position [97, 0]
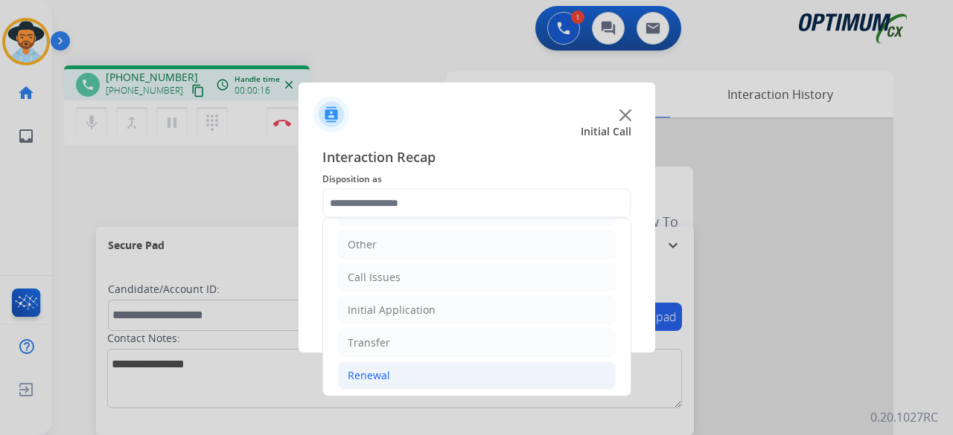
click at [396, 378] on li "Renewal" at bounding box center [477, 376] width 278 height 28
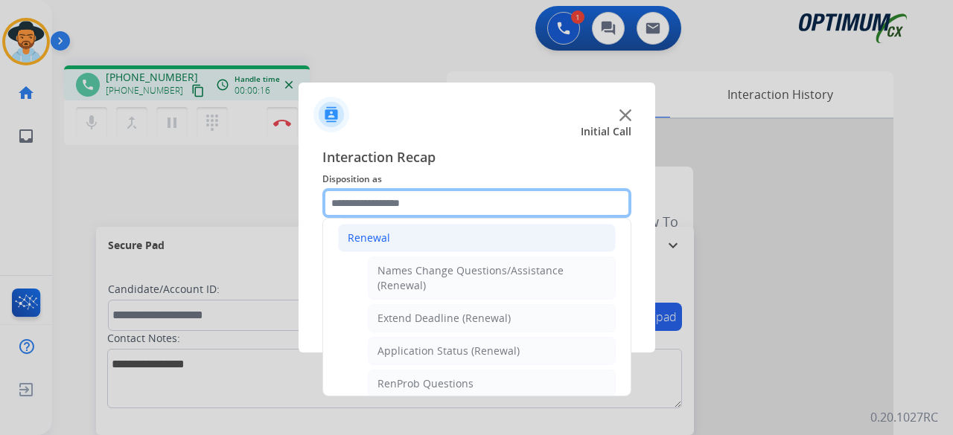
scroll to position [292, 0]
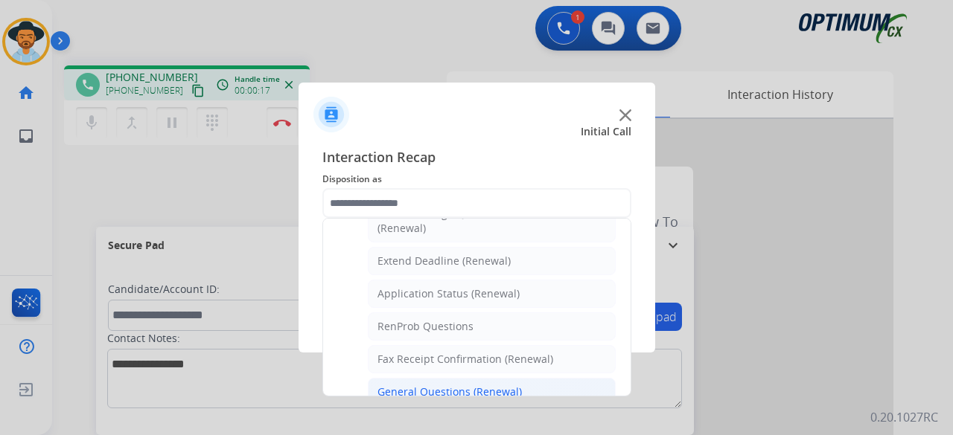
click at [435, 385] on div "General Questions (Renewal)" at bounding box center [449, 392] width 144 height 15
type input "**********"
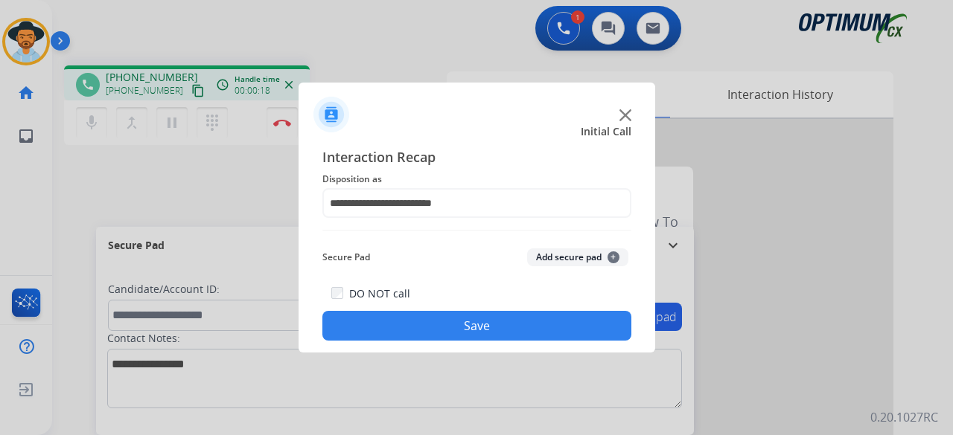
click at [577, 256] on button "Add secure pad +" at bounding box center [577, 258] width 101 height 18
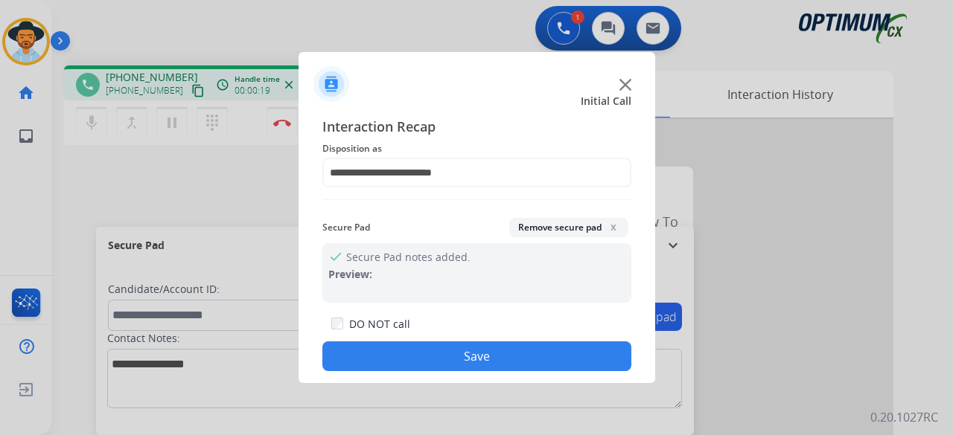
click at [482, 351] on button "Save" at bounding box center [476, 357] width 309 height 30
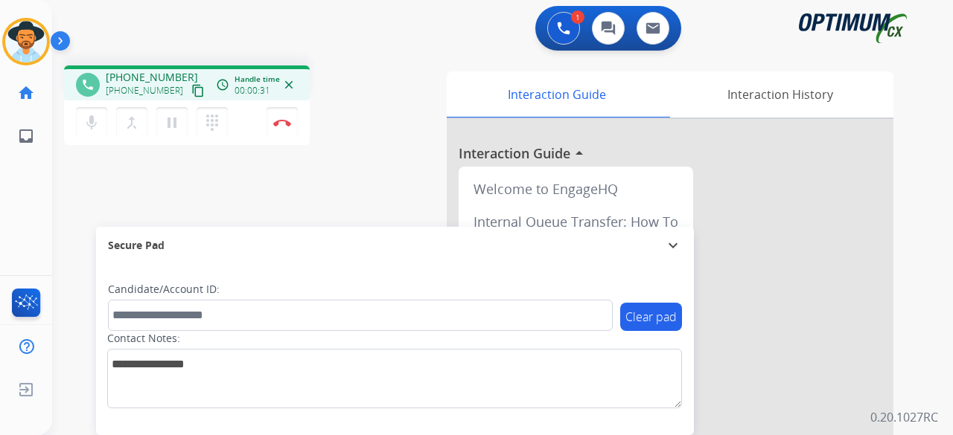
click at [191, 91] on mat-icon "content_copy" at bounding box center [197, 90] width 13 height 13
click at [95, 128] on mat-icon "mic" at bounding box center [92, 123] width 18 height 18
click at [173, 126] on mat-icon "pause" at bounding box center [172, 123] width 18 height 18
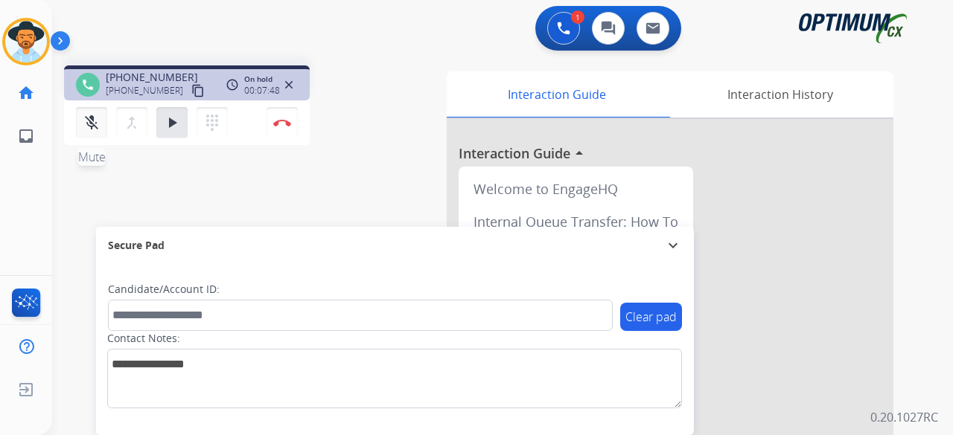
click at [90, 126] on mat-icon "mic_off" at bounding box center [92, 123] width 18 height 18
click at [188, 120] on div "mic Mute merge_type Bridge play_arrow Hold dialpad Dialpad" at bounding box center [156, 122] width 161 height 31
click at [179, 120] on mat-icon "play_arrow" at bounding box center [172, 123] width 18 height 18
click at [179, 122] on mat-icon "pause" at bounding box center [172, 123] width 18 height 18
click at [179, 122] on mat-icon "play_arrow" at bounding box center [172, 123] width 18 height 18
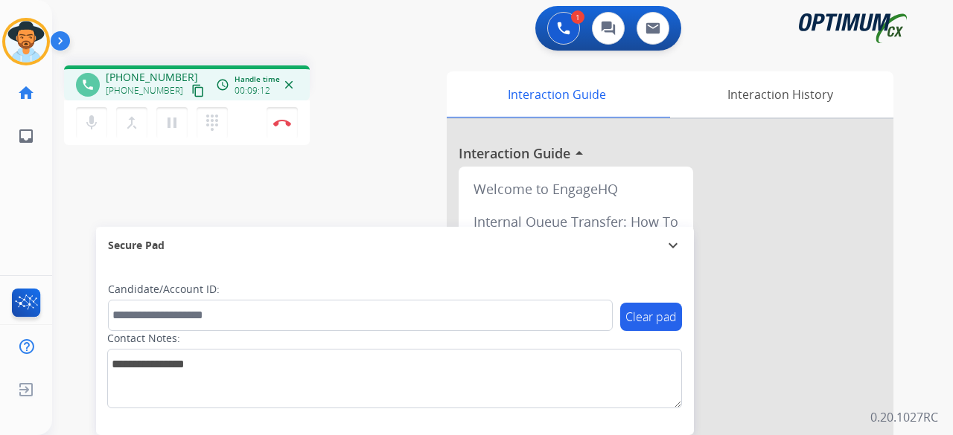
click at [191, 96] on mat-icon "content_copy" at bounding box center [197, 90] width 13 height 13
click at [284, 118] on button "Disconnect" at bounding box center [281, 122] width 31 height 31
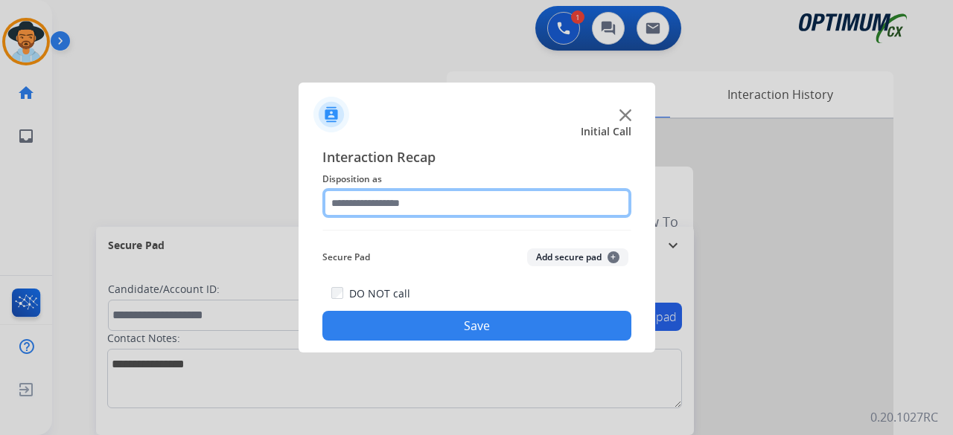
click at [436, 199] on input "text" at bounding box center [476, 203] width 309 height 30
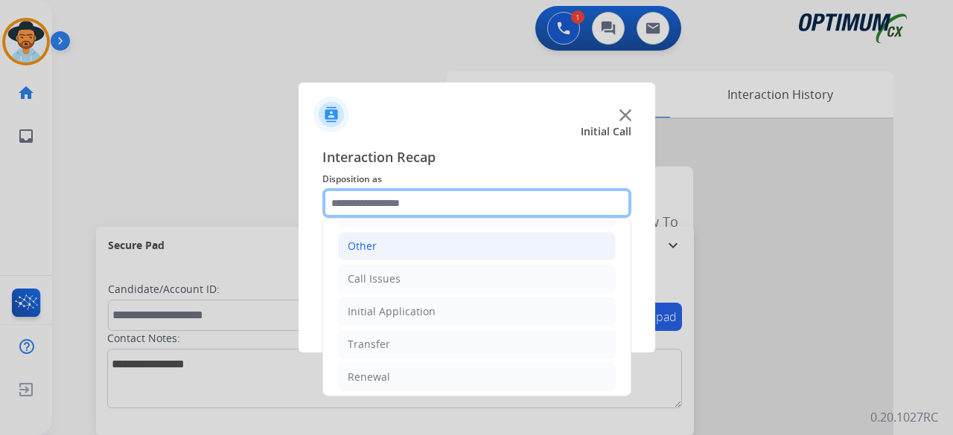
scroll to position [97, 0]
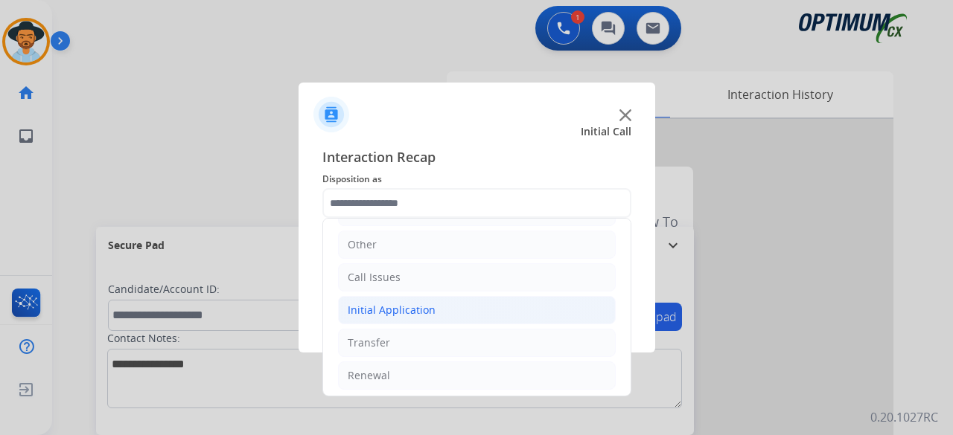
click at [417, 304] on div "Initial Application" at bounding box center [392, 310] width 88 height 15
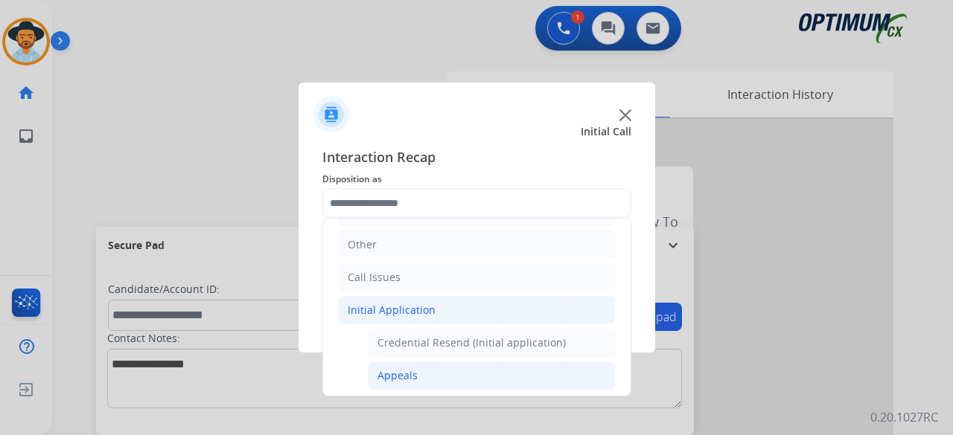
click at [426, 366] on li "Appeals" at bounding box center [492, 376] width 248 height 28
type input "*******"
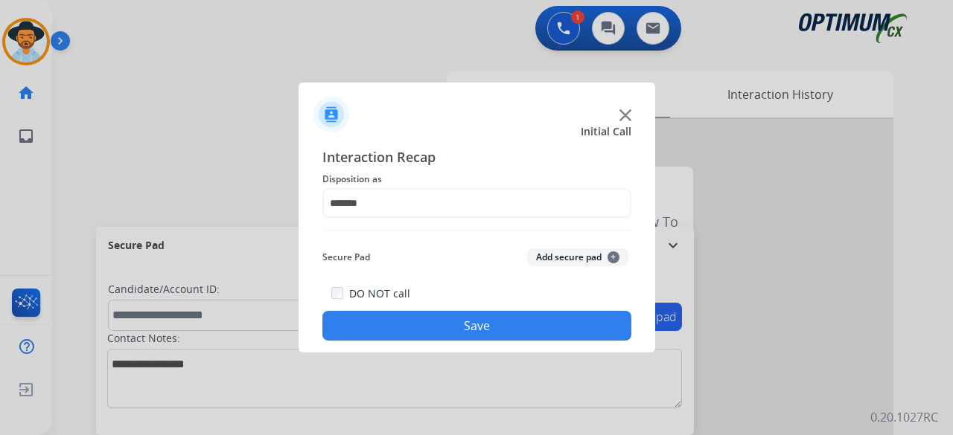
click at [563, 259] on button "Add secure pad +" at bounding box center [577, 258] width 101 height 18
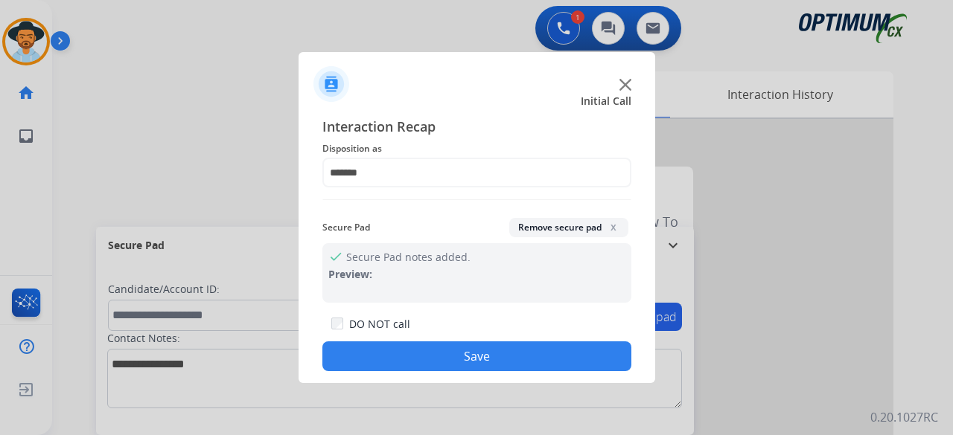
click at [459, 356] on button "Save" at bounding box center [476, 357] width 309 height 30
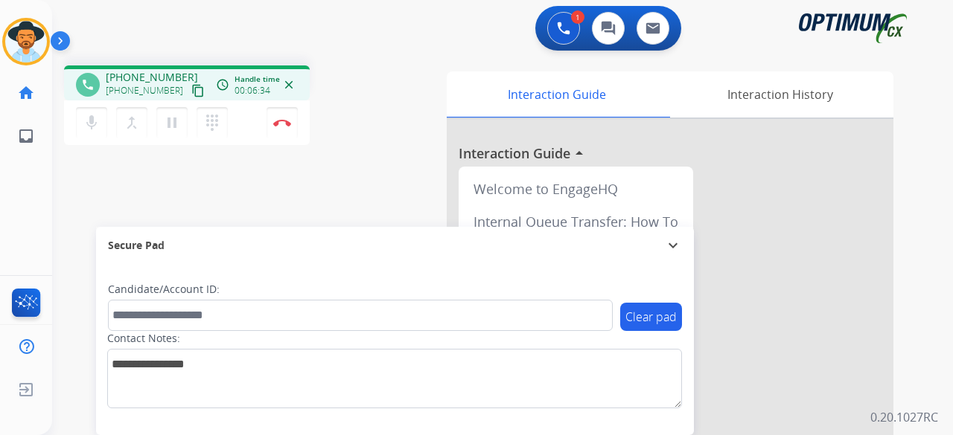
click at [241, 28] on div "1 Voice Interactions 0 Chat Interactions 0 Email Interactions" at bounding box center [493, 30] width 847 height 48
click at [285, 123] on img at bounding box center [282, 122] width 18 height 7
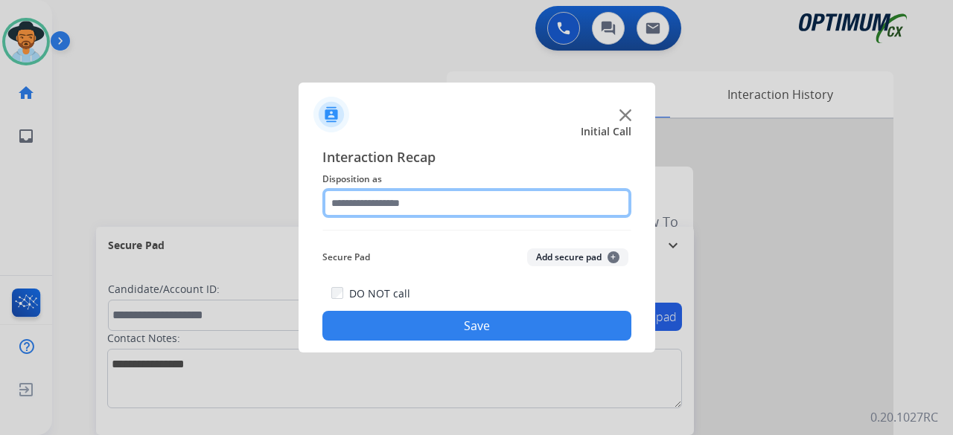
click at [479, 198] on input "text" at bounding box center [476, 203] width 309 height 30
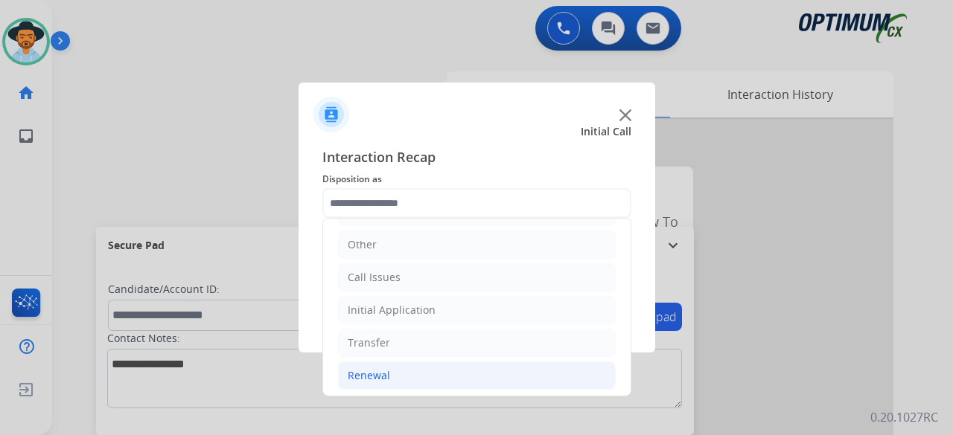
click at [380, 373] on div "Renewal" at bounding box center [369, 375] width 42 height 15
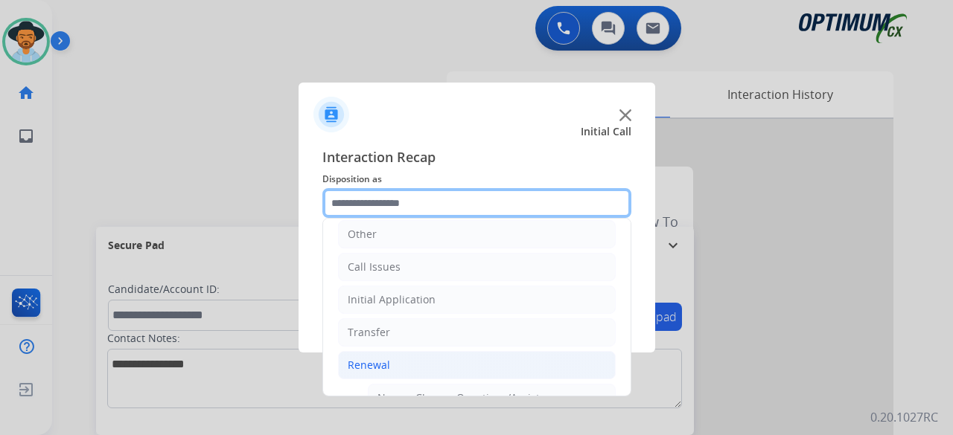
scroll to position [94, 0]
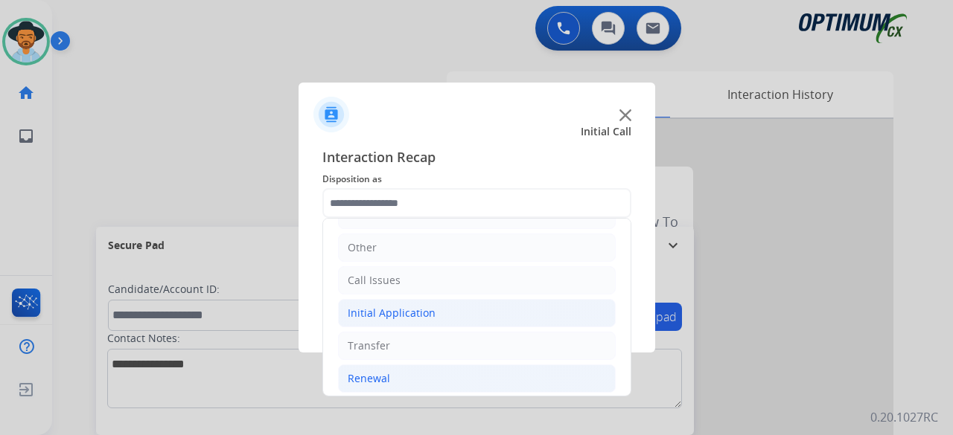
click at [438, 309] on li "Initial Application" at bounding box center [477, 313] width 278 height 28
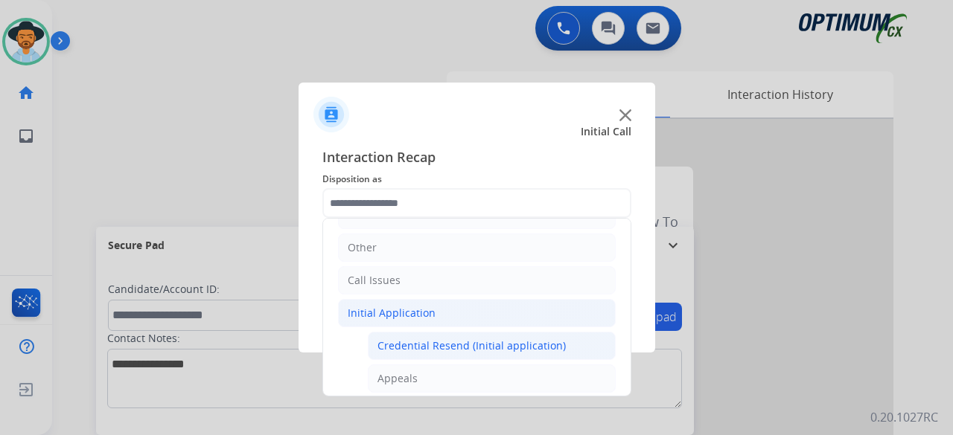
click at [436, 342] on div "Credential Resend (Initial application)" at bounding box center [471, 346] width 188 height 15
type input "**********"
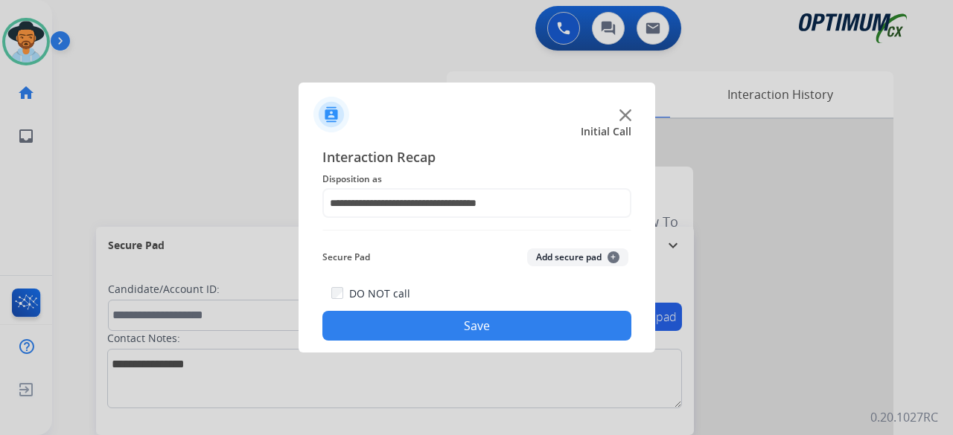
click at [593, 260] on button "Add secure pad +" at bounding box center [577, 258] width 101 height 18
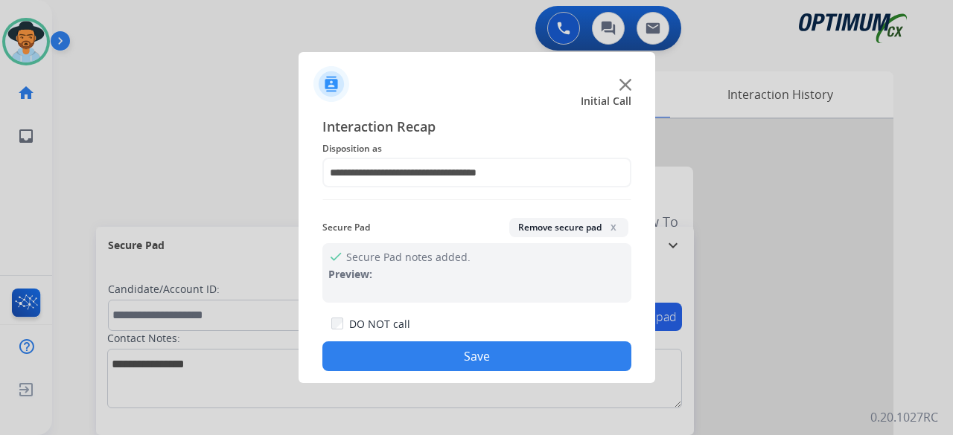
click at [543, 353] on button "Save" at bounding box center [476, 357] width 309 height 30
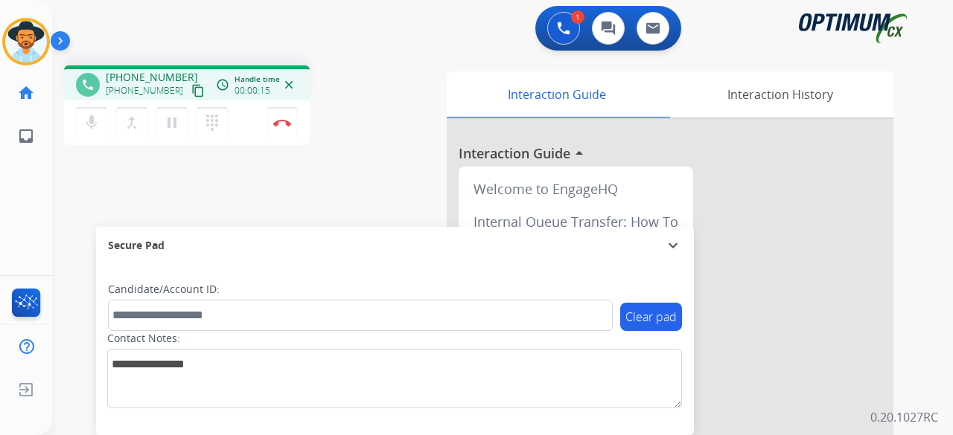
click at [191, 85] on mat-icon "content_copy" at bounding box center [197, 90] width 13 height 13
click at [275, 109] on button "Disconnect" at bounding box center [281, 122] width 31 height 31
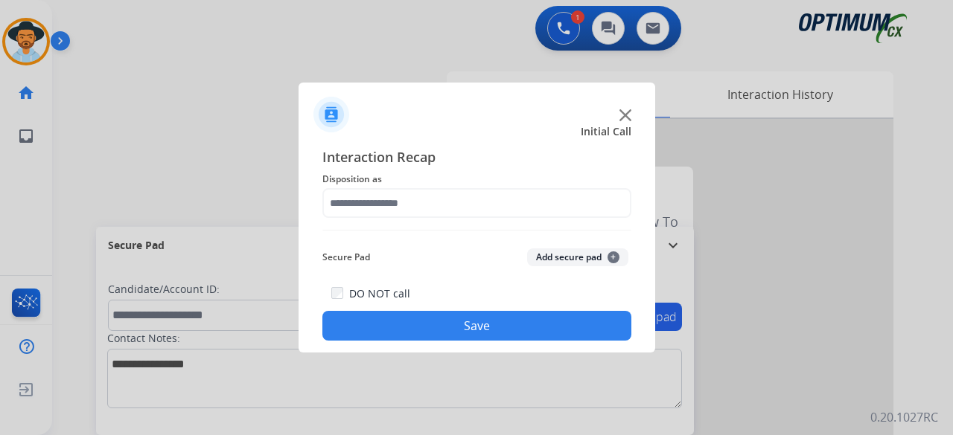
click at [627, 118] on img at bounding box center [625, 115] width 12 height 12
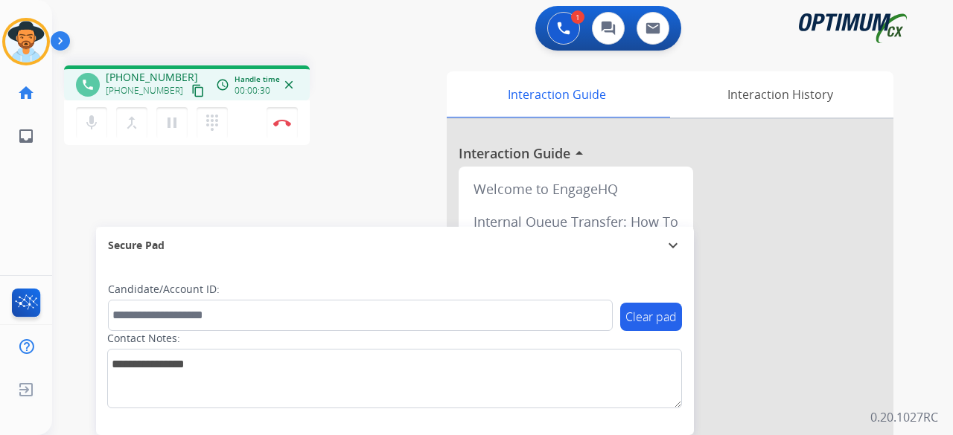
click at [191, 92] on mat-icon "content_copy" at bounding box center [197, 90] width 13 height 13
click at [295, 115] on button "Disconnect" at bounding box center [281, 122] width 31 height 31
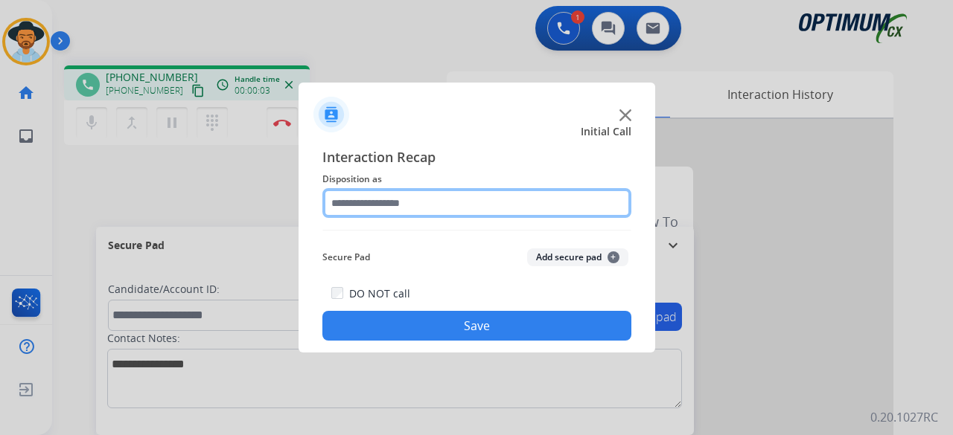
click at [411, 211] on input "text" at bounding box center [476, 203] width 309 height 30
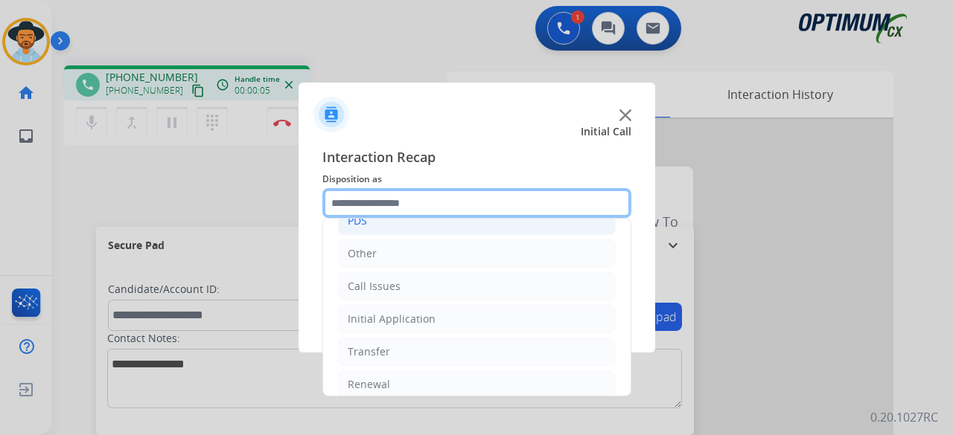
scroll to position [97, 0]
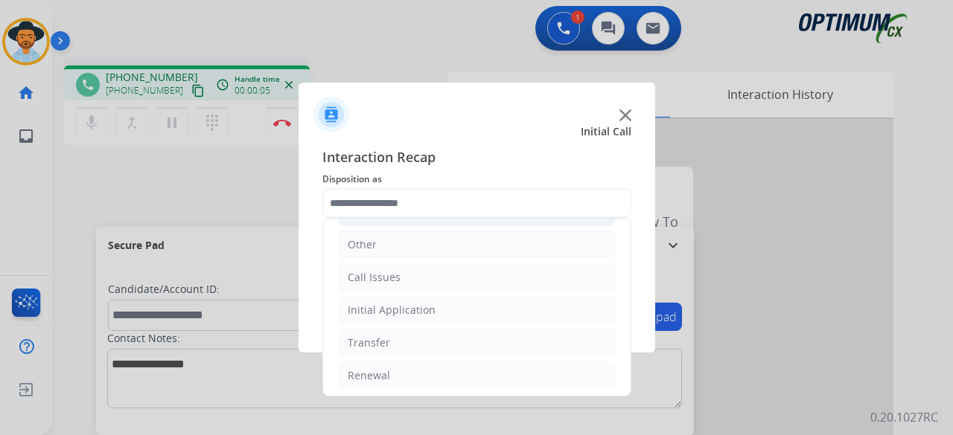
click at [413, 303] on div "Initial Application" at bounding box center [392, 310] width 88 height 15
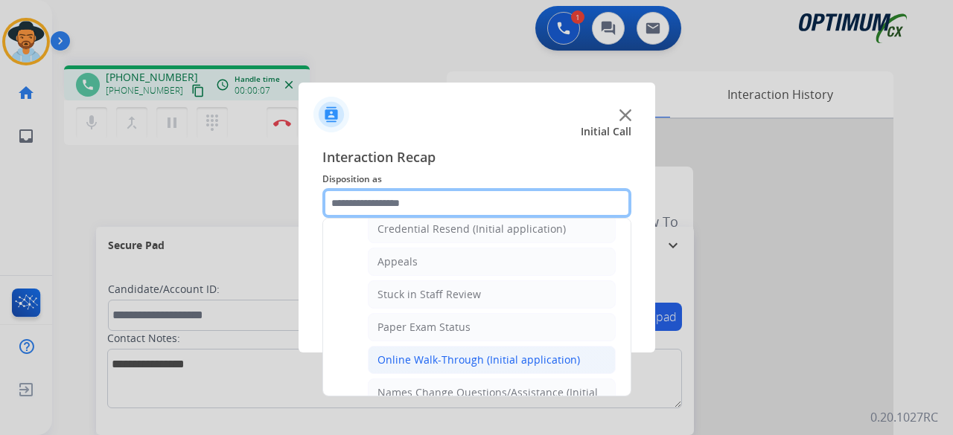
scroll to position [211, 0]
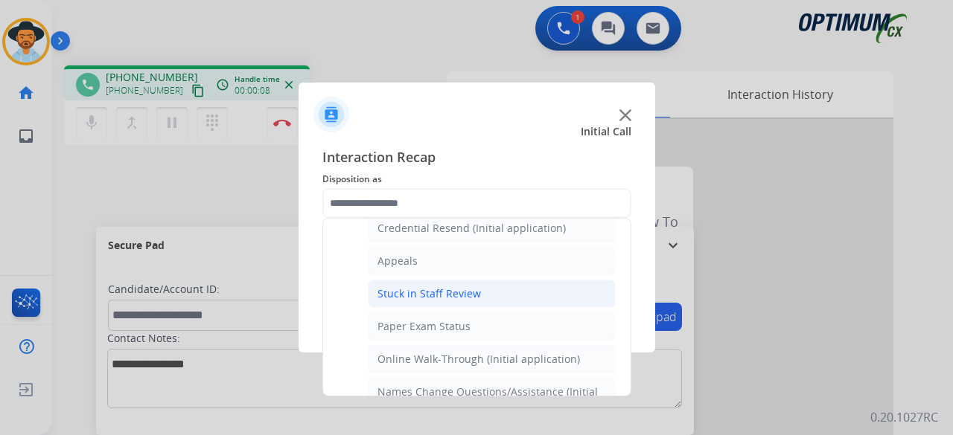
click at [478, 290] on li "Stuck in Staff Review" at bounding box center [492, 294] width 248 height 28
type input "**********"
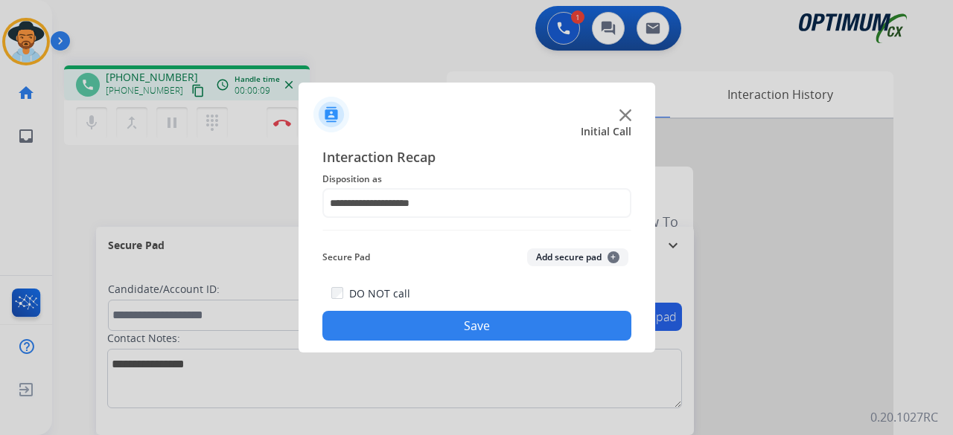
click at [553, 258] on button "Add secure pad +" at bounding box center [577, 258] width 101 height 18
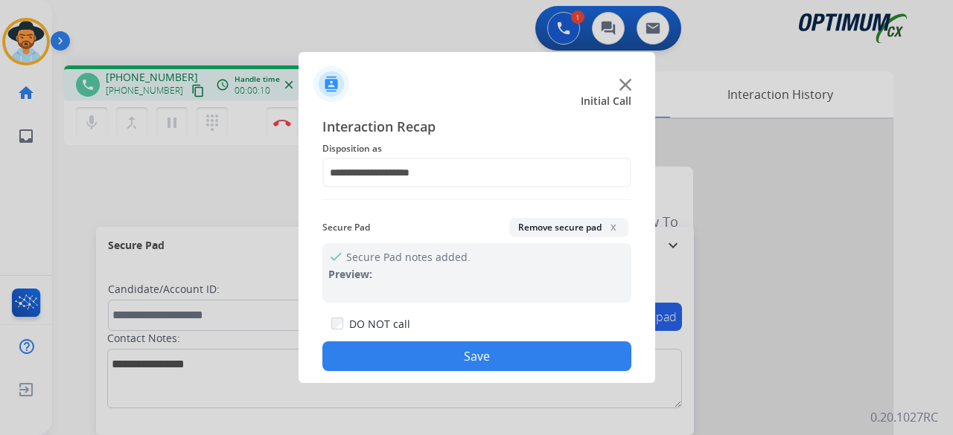
click at [464, 359] on button "Save" at bounding box center [476, 357] width 309 height 30
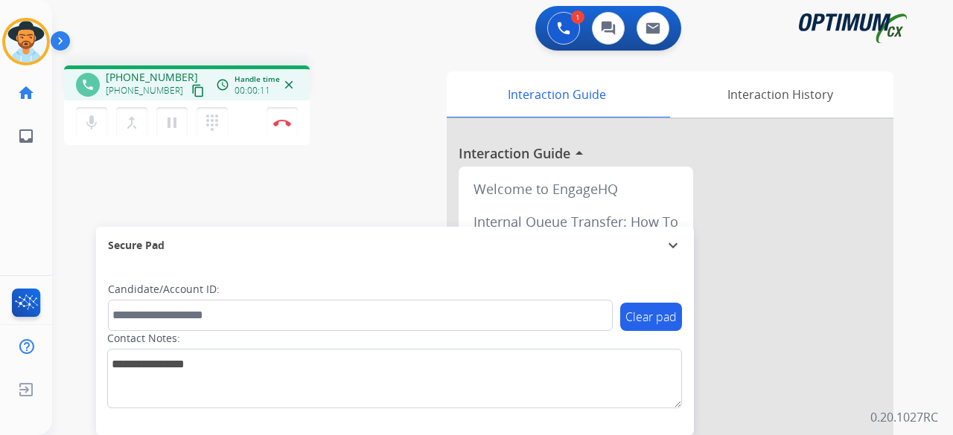
click at [191, 87] on mat-icon "content_copy" at bounding box center [197, 90] width 13 height 13
click at [292, 131] on button "Disconnect" at bounding box center [281, 122] width 31 height 31
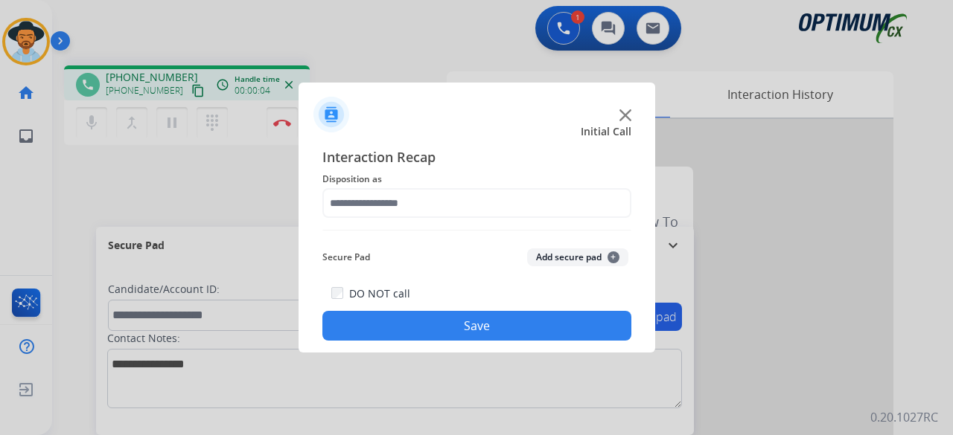
click at [395, 218] on div "Interaction Recap Disposition as Secure Pad Add secure pad + DO NOT call Save" at bounding box center [476, 244] width 309 height 194
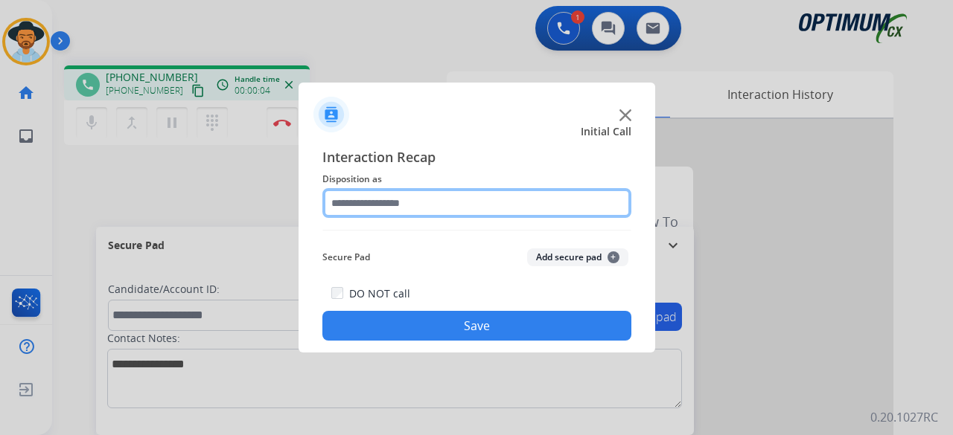
click at [416, 206] on input "text" at bounding box center [476, 203] width 309 height 30
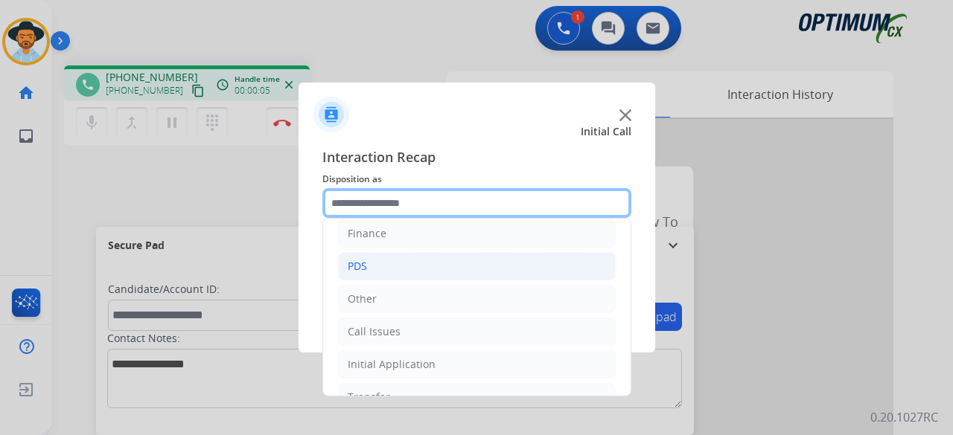
scroll to position [97, 0]
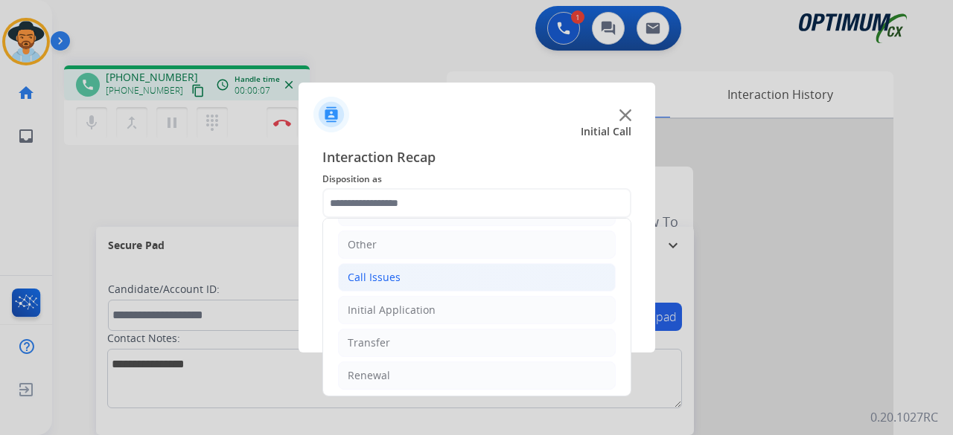
click at [423, 281] on li "Call Issues" at bounding box center [477, 277] width 278 height 28
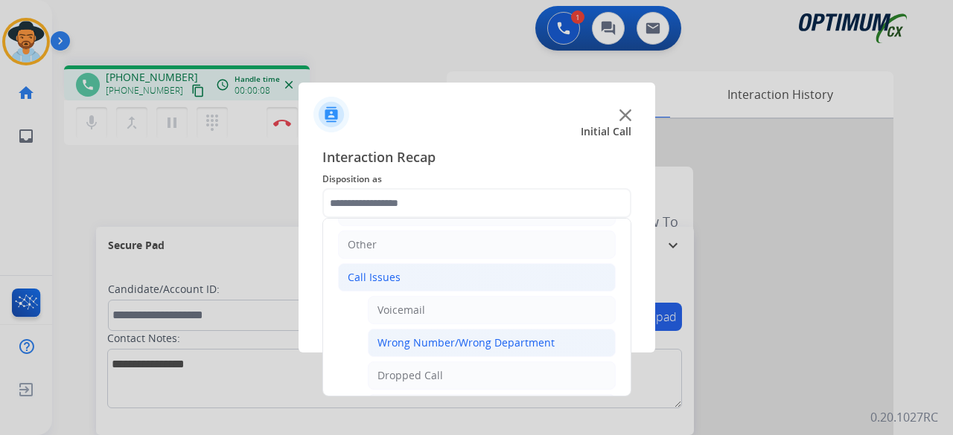
click at [427, 336] on div "Wrong Number/Wrong Department" at bounding box center [465, 343] width 177 height 15
type input "**********"
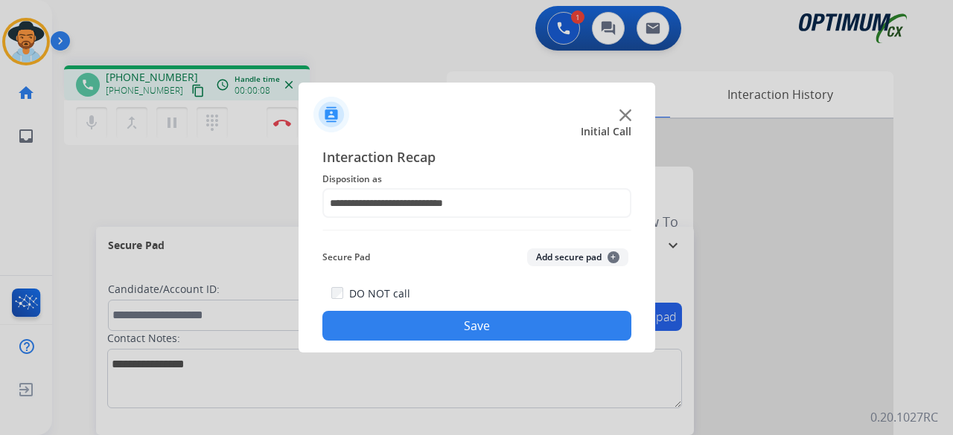
click at [563, 263] on button "Add secure pad +" at bounding box center [577, 258] width 101 height 18
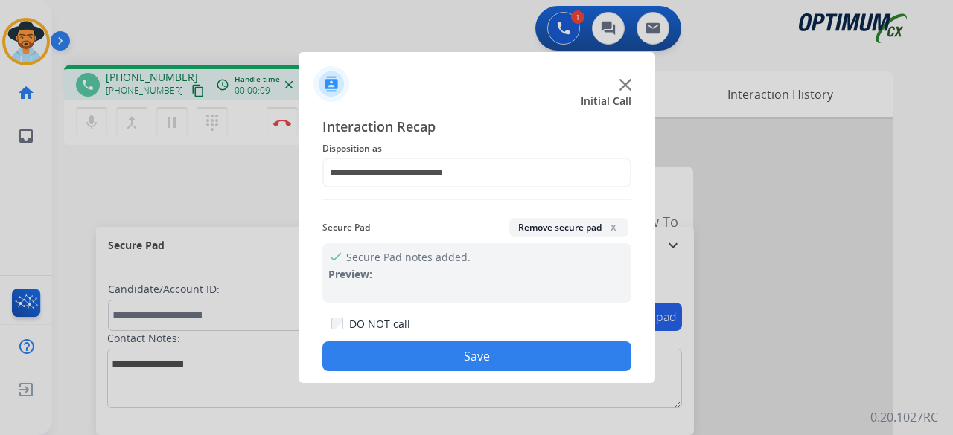
click at [466, 356] on button "Save" at bounding box center [476, 357] width 309 height 30
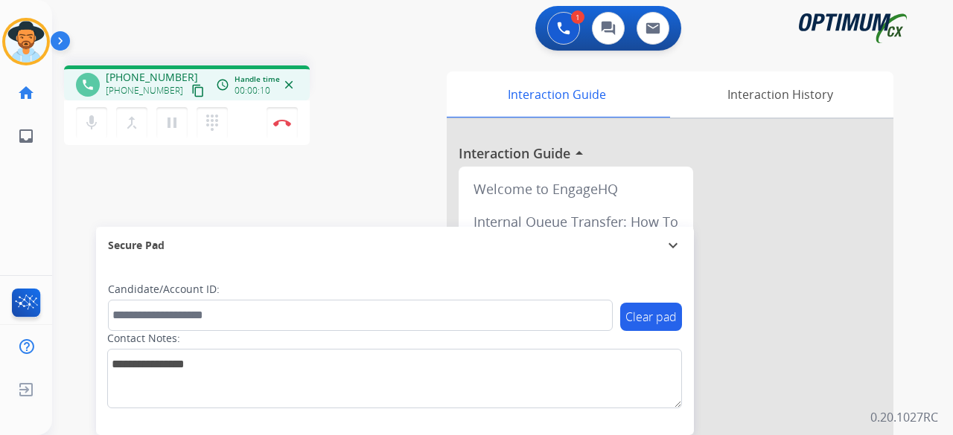
click at [191, 90] on mat-icon "content_copy" at bounding box center [197, 90] width 13 height 13
click at [97, 120] on mat-icon "mic" at bounding box center [92, 123] width 18 height 18
click at [176, 124] on mat-icon "pause" at bounding box center [172, 123] width 18 height 18
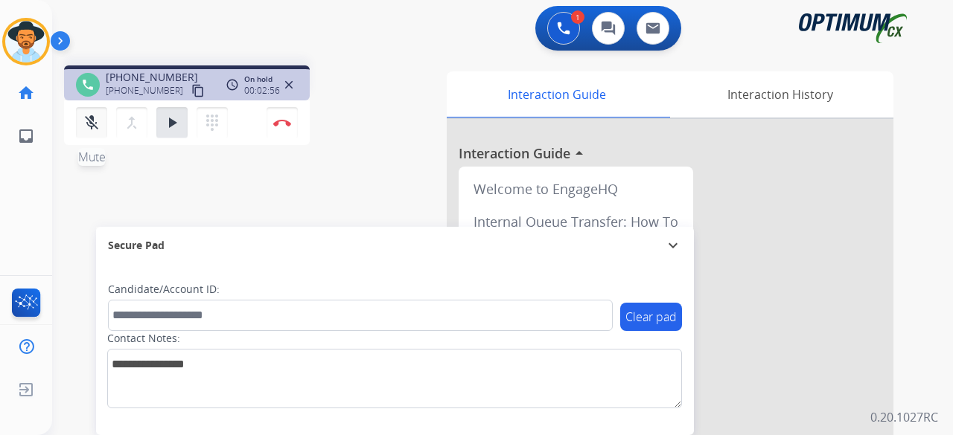
click at [98, 135] on button "mic_off Mute" at bounding box center [91, 122] width 31 height 31
click at [182, 123] on button "play_arrow Hold" at bounding box center [171, 122] width 31 height 31
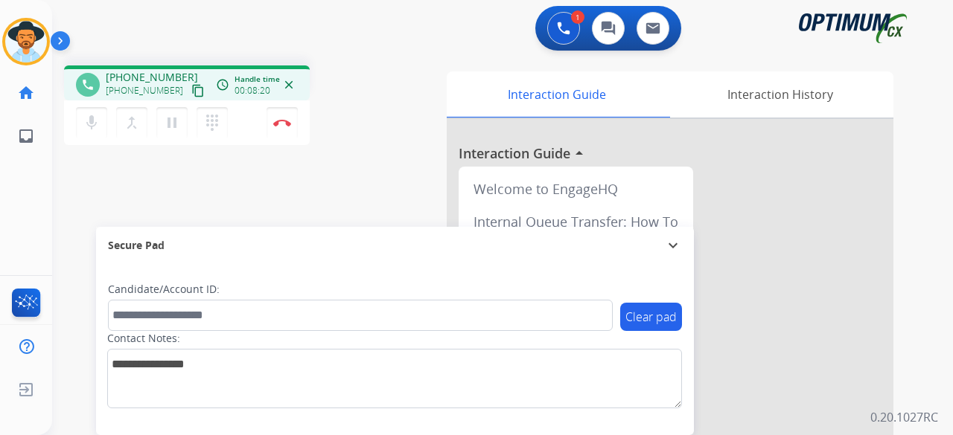
click at [383, 50] on div "1 Voice Interactions 0 Chat Interactions 0 Email Interactions" at bounding box center [493, 30] width 847 height 48
click at [155, 36] on div "1 Voice Interactions 0 Chat Interactions 0 Email Interactions" at bounding box center [493, 30] width 847 height 48
click at [155, 33] on div "1 Voice Interactions 0 Chat Interactions 0 Email Interactions" at bounding box center [493, 30] width 847 height 48
click at [289, 122] on img at bounding box center [282, 122] width 18 height 7
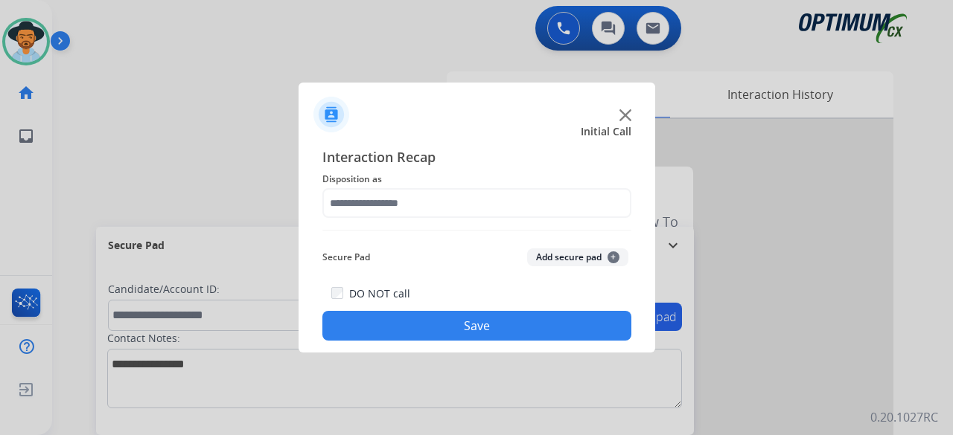
click at [621, 111] on img at bounding box center [625, 115] width 12 height 12
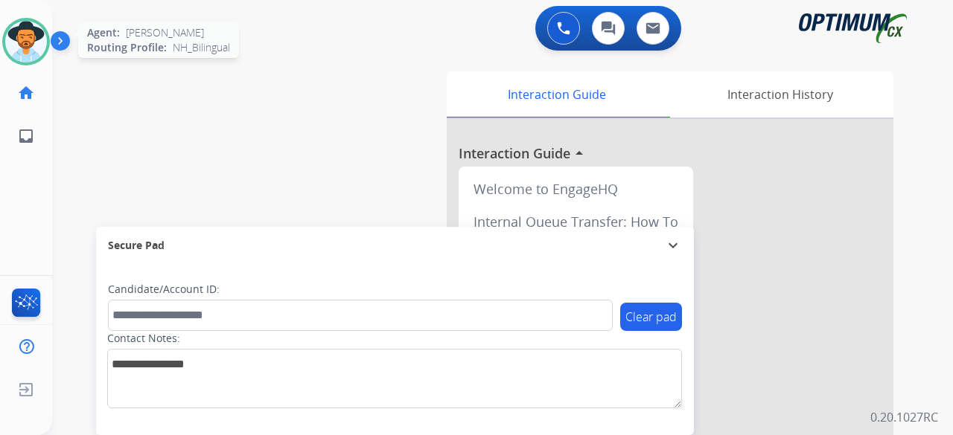
click at [31, 39] on img at bounding box center [26, 42] width 42 height 42
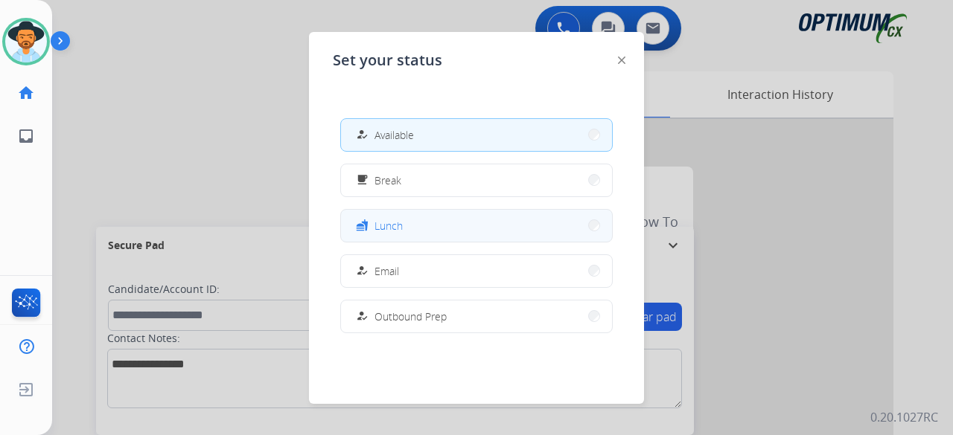
click at [403, 220] on button "fastfood Lunch" at bounding box center [476, 226] width 271 height 32
